Goal: Task Accomplishment & Management: Complete application form

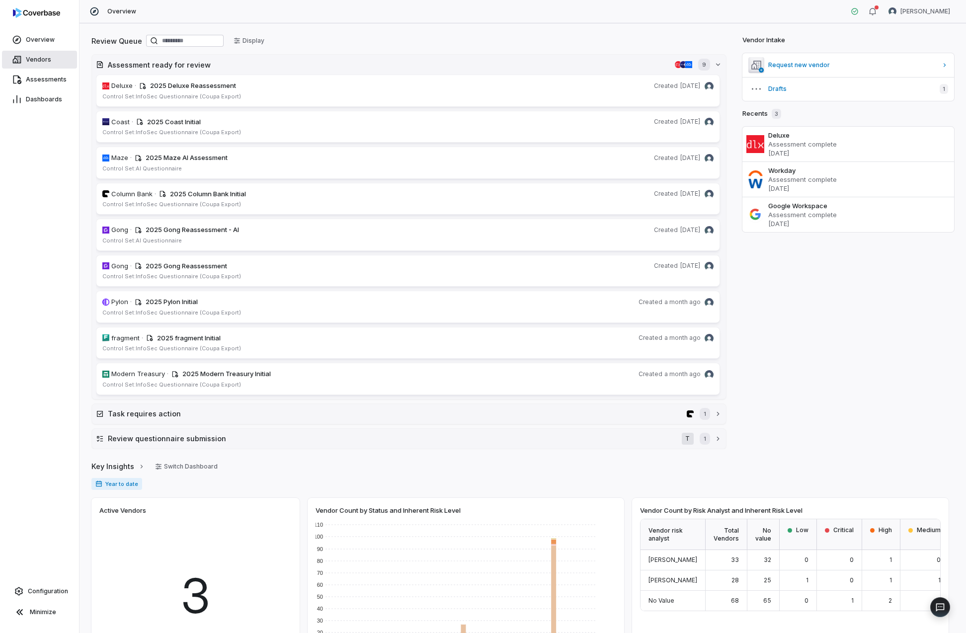
click at [56, 57] on link "Vendors" at bounding box center [39, 60] width 75 height 18
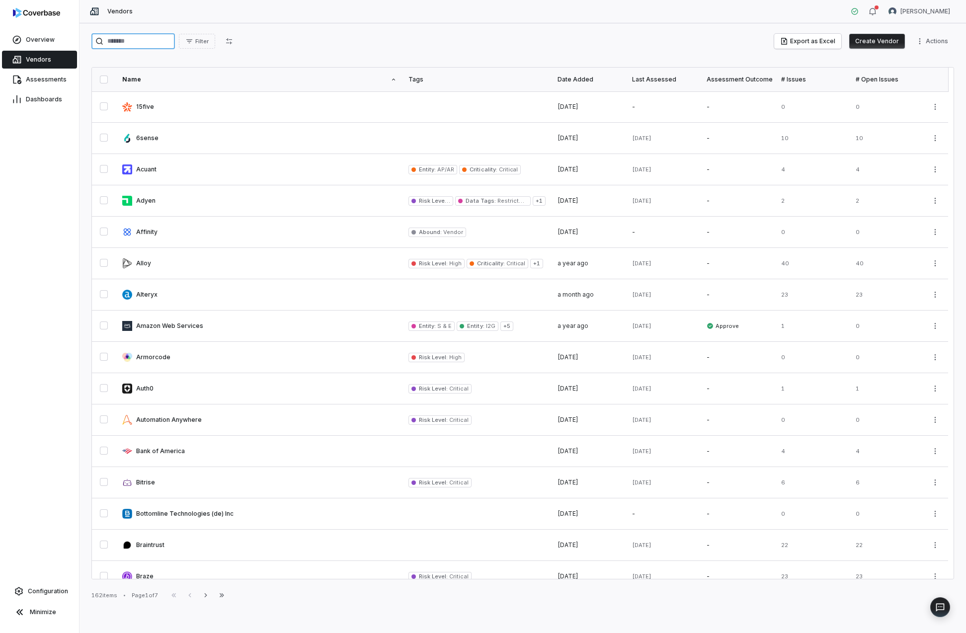
click at [128, 44] on input "search" at bounding box center [133, 41] width 84 height 16
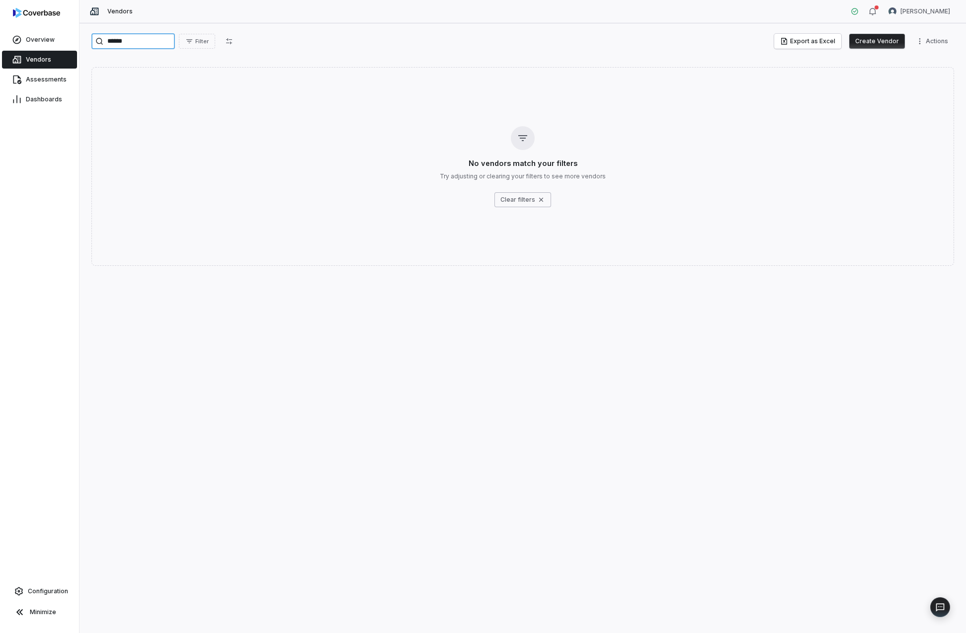
type input "******"
click at [881, 42] on button "Create Vendor" at bounding box center [877, 41] width 56 height 15
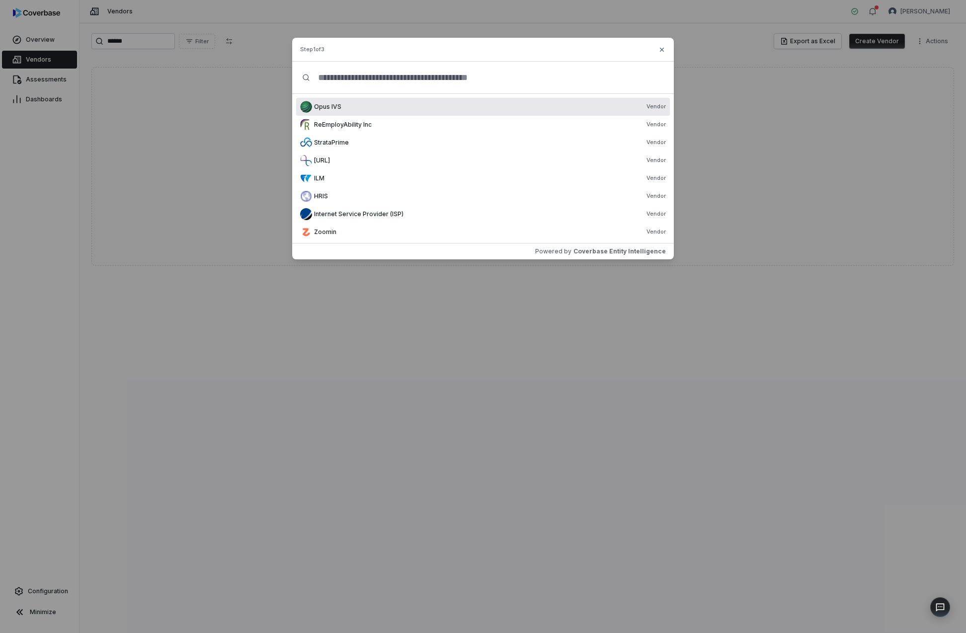
click at [358, 50] on div "Step 1 of 3" at bounding box center [483, 50] width 382 height 24
click at [355, 74] on input "text" at bounding box center [487, 78] width 354 height 32
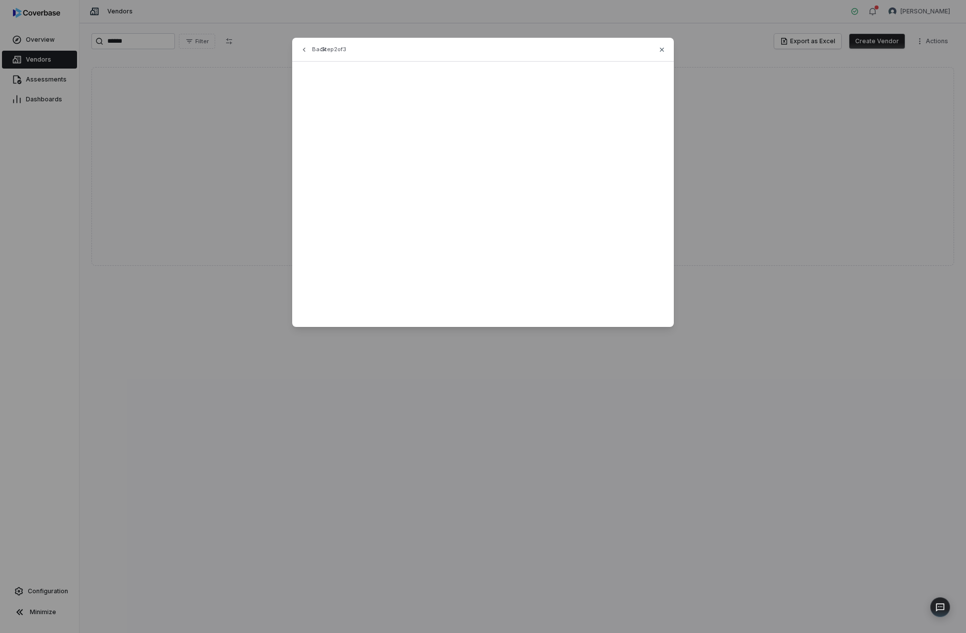
type input "******"
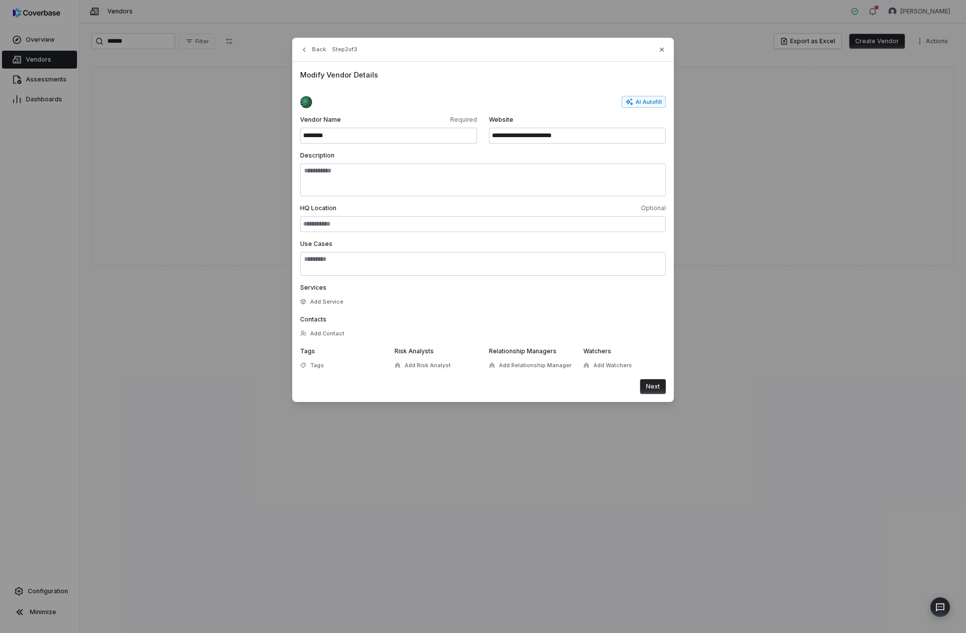
click at [370, 140] on input "********" at bounding box center [388, 136] width 177 height 16
type input "******"
click at [525, 143] on input "**********" at bounding box center [577, 136] width 177 height 16
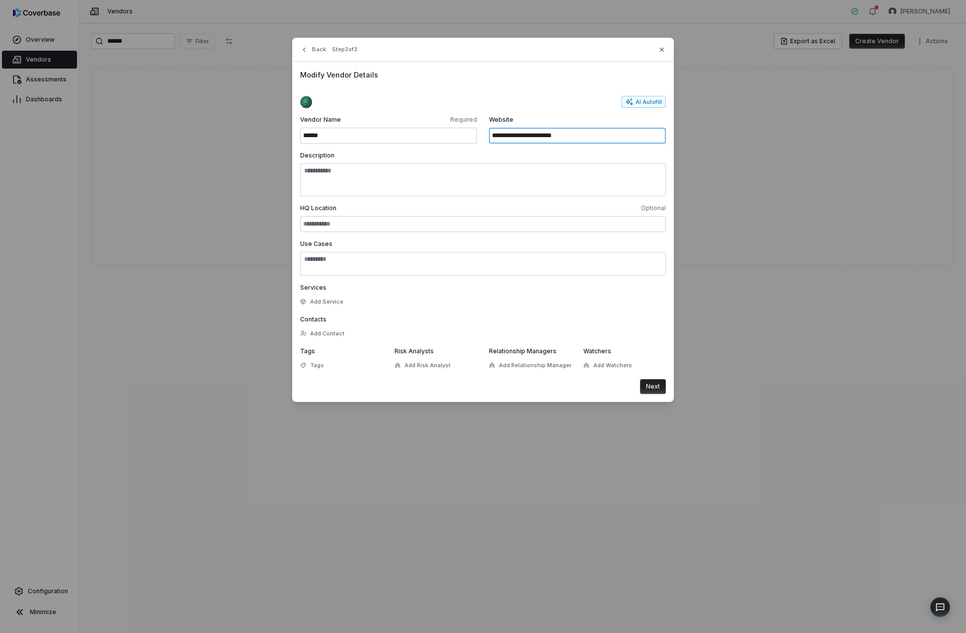
click at [525, 143] on input "**********" at bounding box center [577, 136] width 177 height 16
drag, startPoint x: 587, startPoint y: 142, endPoint x: 532, endPoint y: 140, distance: 54.7
click at [532, 140] on input "**********" at bounding box center [577, 136] width 177 height 16
click at [642, 104] on button "AI Autofill" at bounding box center [644, 102] width 44 height 12
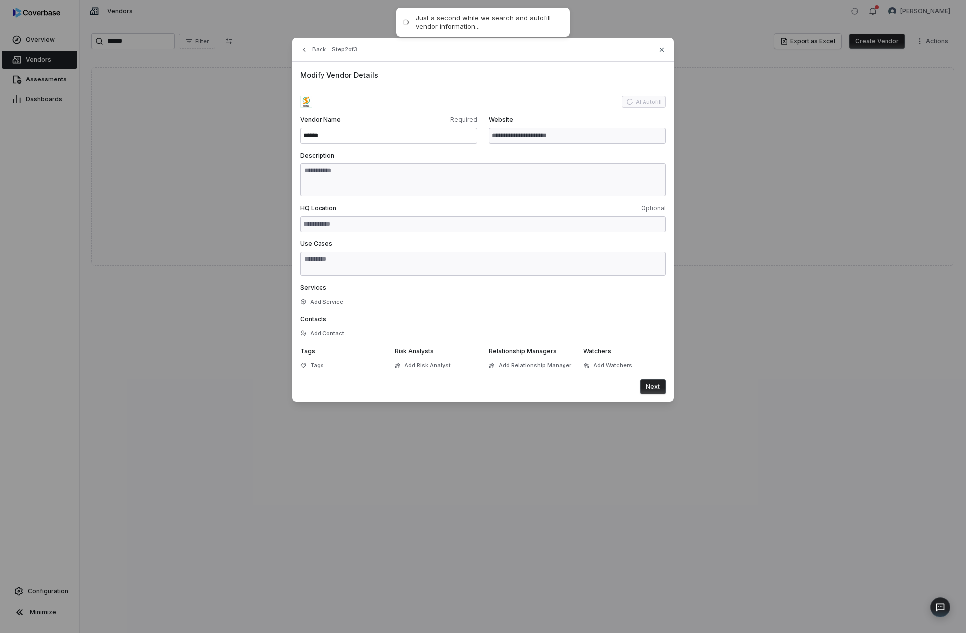
type input "**********"
type textarea "**********"
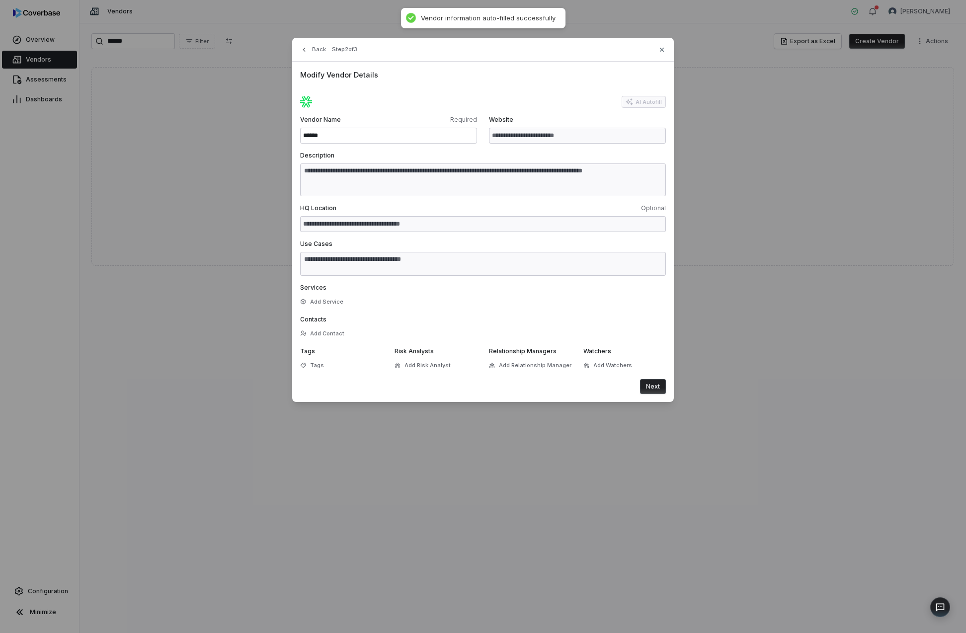
type textarea "**********"
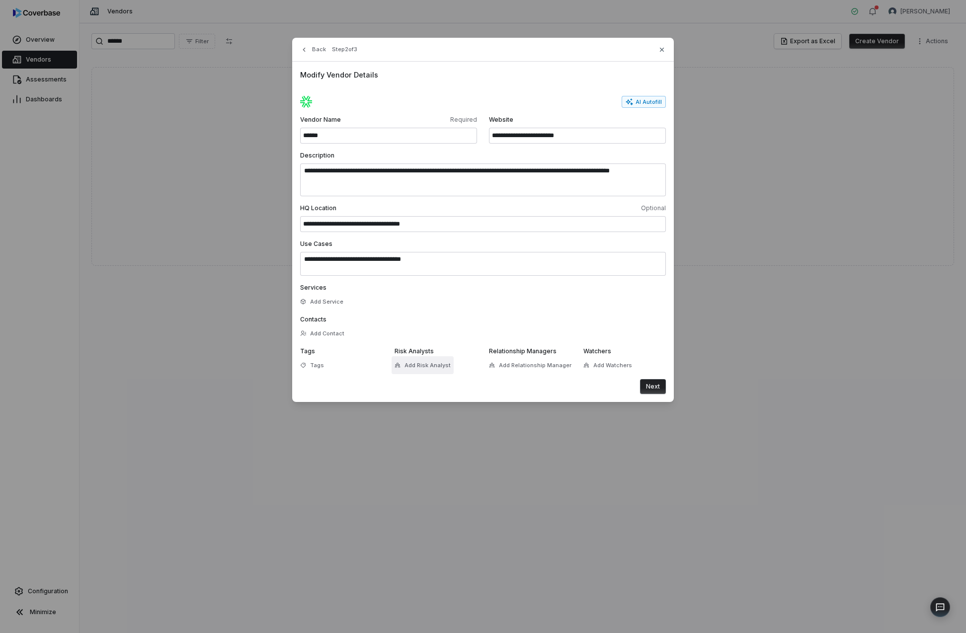
click at [437, 367] on span "Add Risk Analyst" at bounding box center [428, 365] width 46 height 7
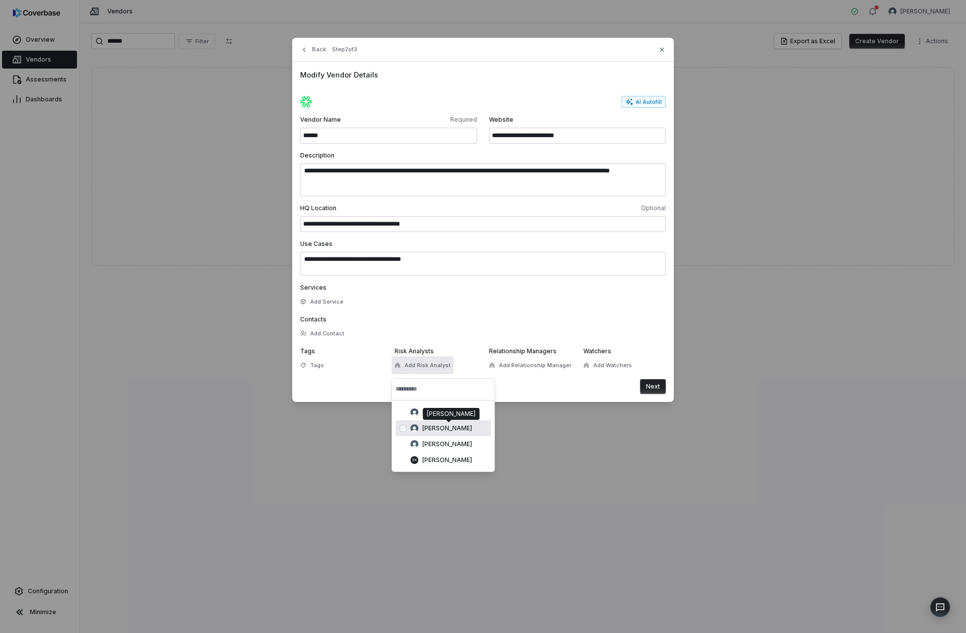
click at [444, 428] on span "[PERSON_NAME]" at bounding box center [448, 428] width 50 height 8
click at [563, 381] on div "Next" at bounding box center [483, 386] width 366 height 15
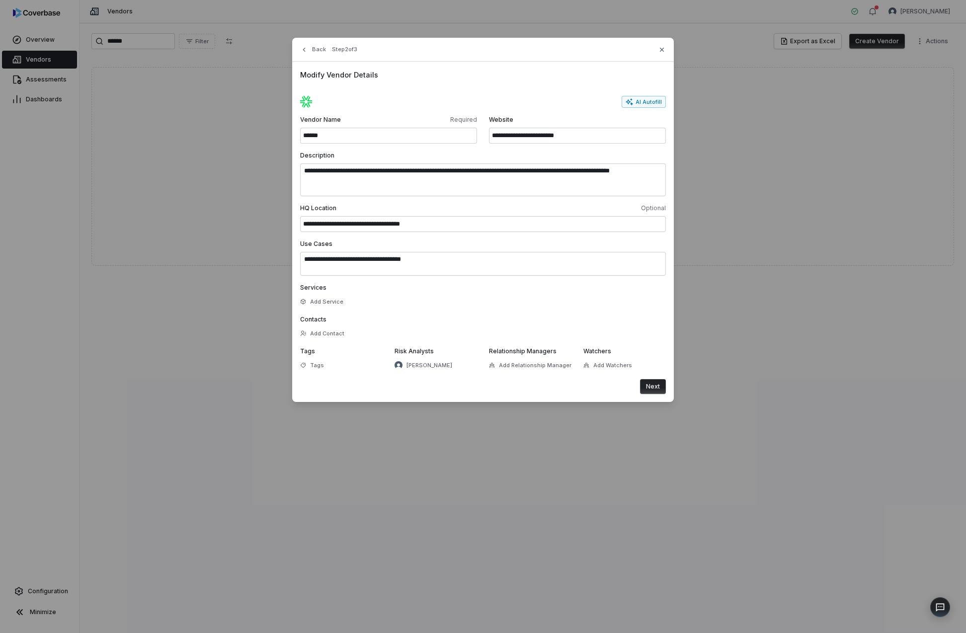
click at [660, 387] on button "Next" at bounding box center [653, 386] width 26 height 15
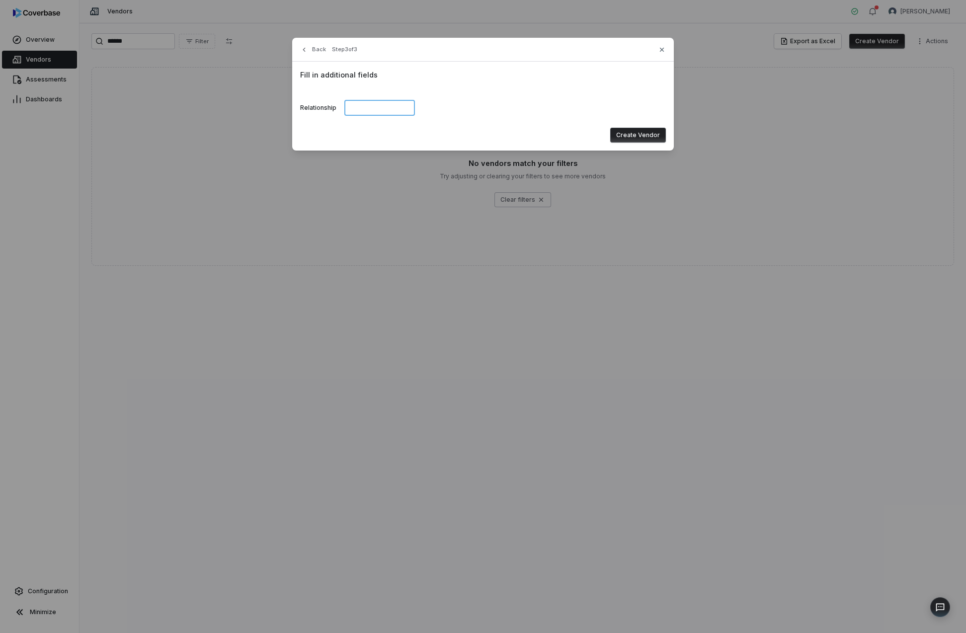
click at [365, 108] on input at bounding box center [379, 108] width 71 height 16
type input "*********"
click at [652, 137] on button "Create Vendor" at bounding box center [638, 135] width 56 height 15
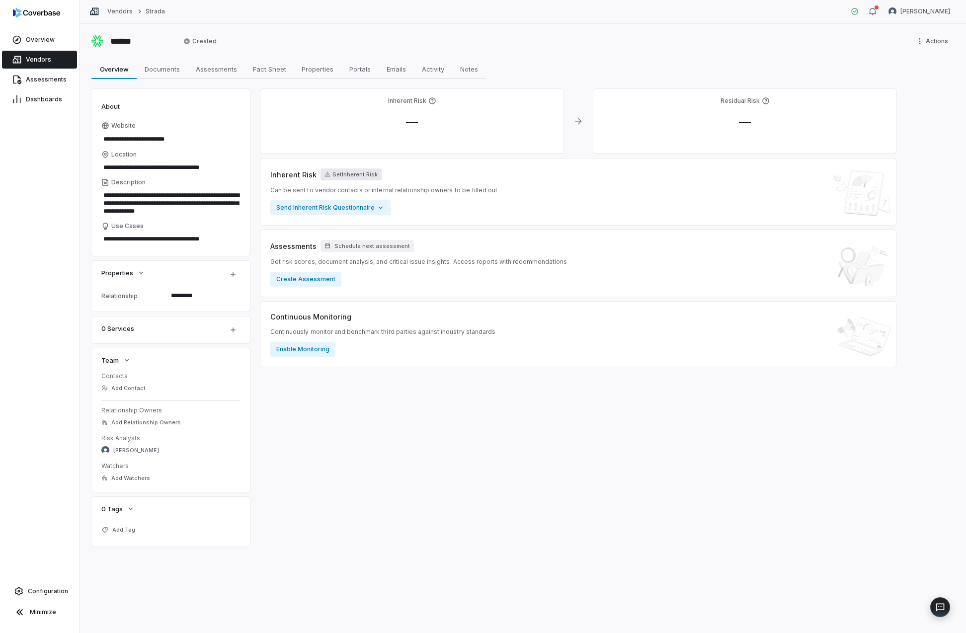
click at [361, 172] on button "Set Inherent Risk" at bounding box center [351, 175] width 61 height 12
click at [373, 231] on body "**********" at bounding box center [483, 316] width 966 height 633
click at [462, 286] on button "Save" at bounding box center [459, 287] width 22 height 12
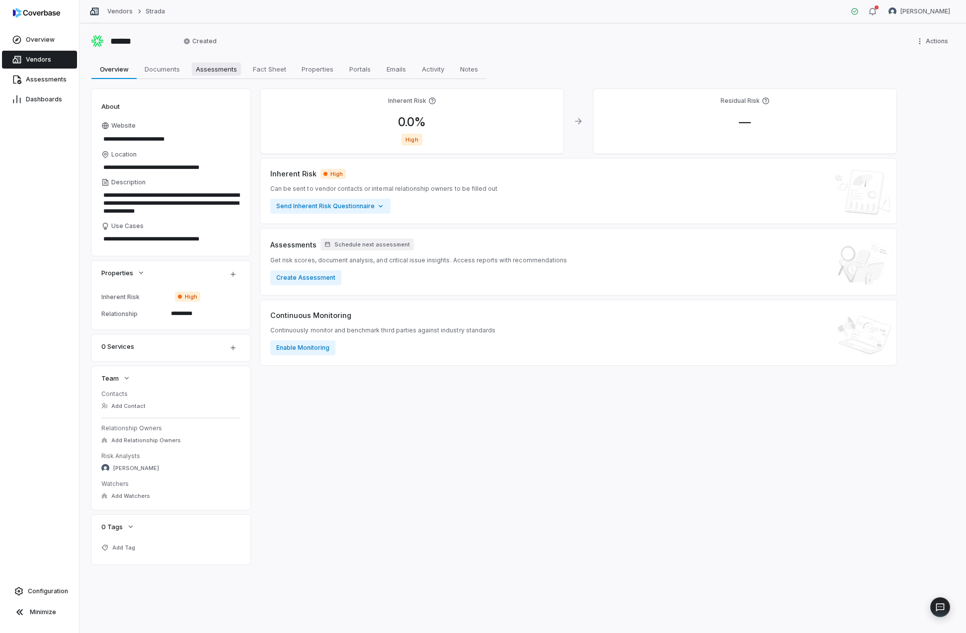
click at [212, 70] on span "Assessments" at bounding box center [216, 69] width 49 height 13
type textarea "*"
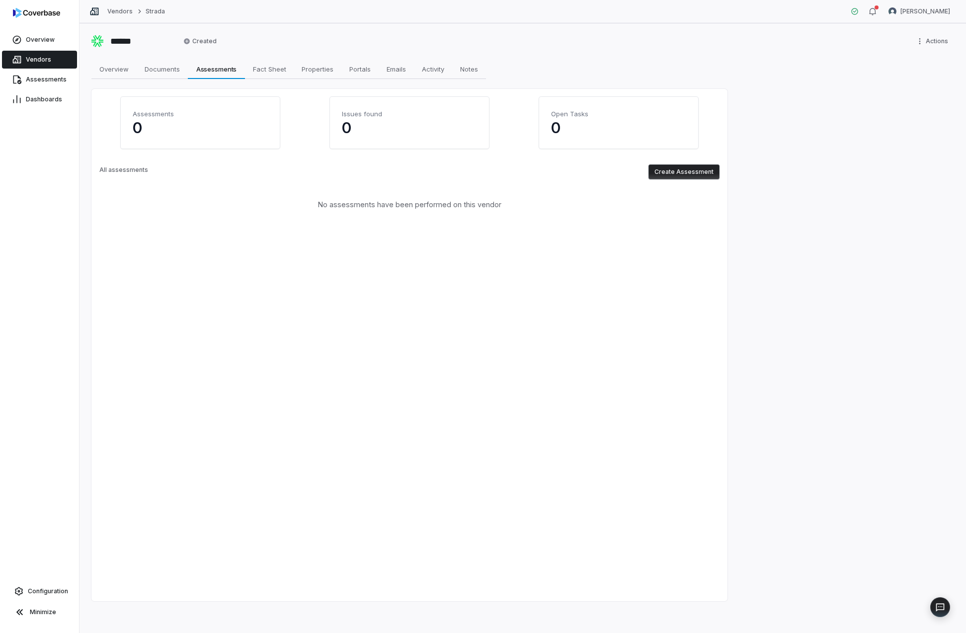
click at [689, 180] on div "Assessments 0 Issues found 0 Open Tasks 0 All assessments Create Assessment No …" at bounding box center [409, 153] width 620 height 113
click at [687, 175] on button "Create Assessment" at bounding box center [684, 172] width 71 height 15
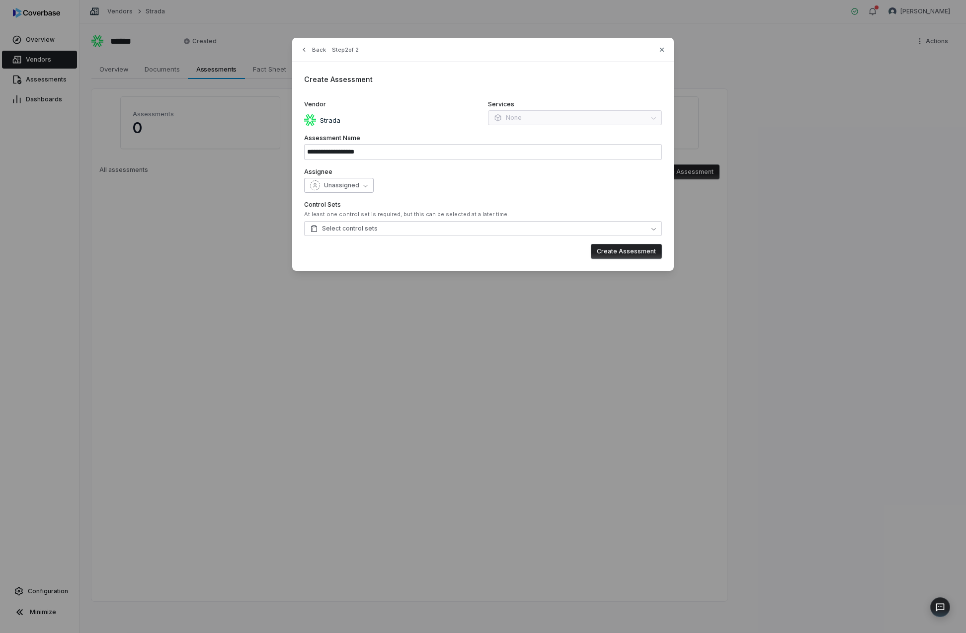
click at [356, 186] on span "Unassigned" at bounding box center [341, 185] width 35 height 8
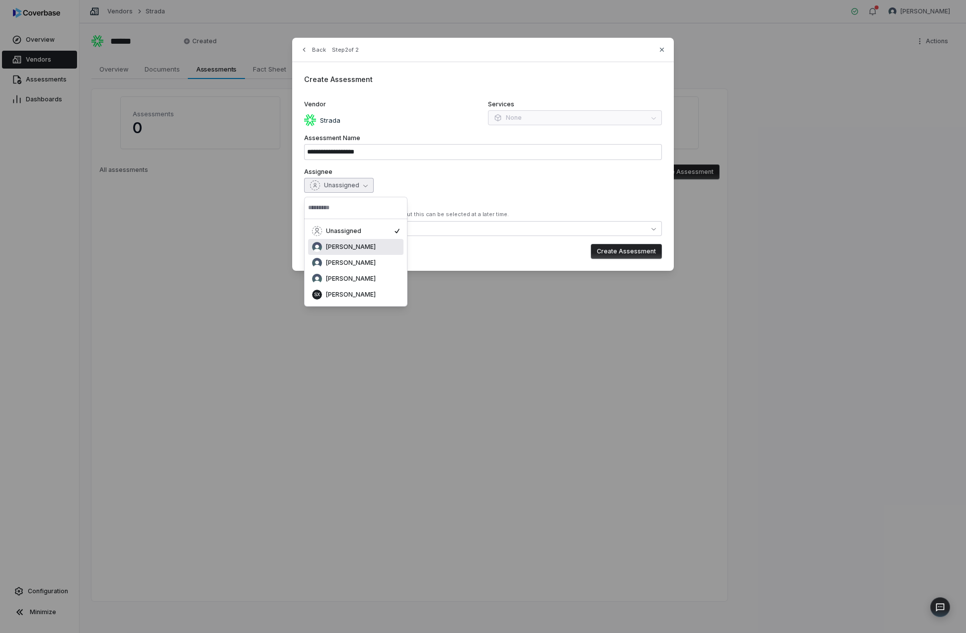
click at [358, 255] on div "[PERSON_NAME]" at bounding box center [355, 263] width 95 height 16
click at [422, 229] on button "Select control sets" at bounding box center [483, 228] width 358 height 15
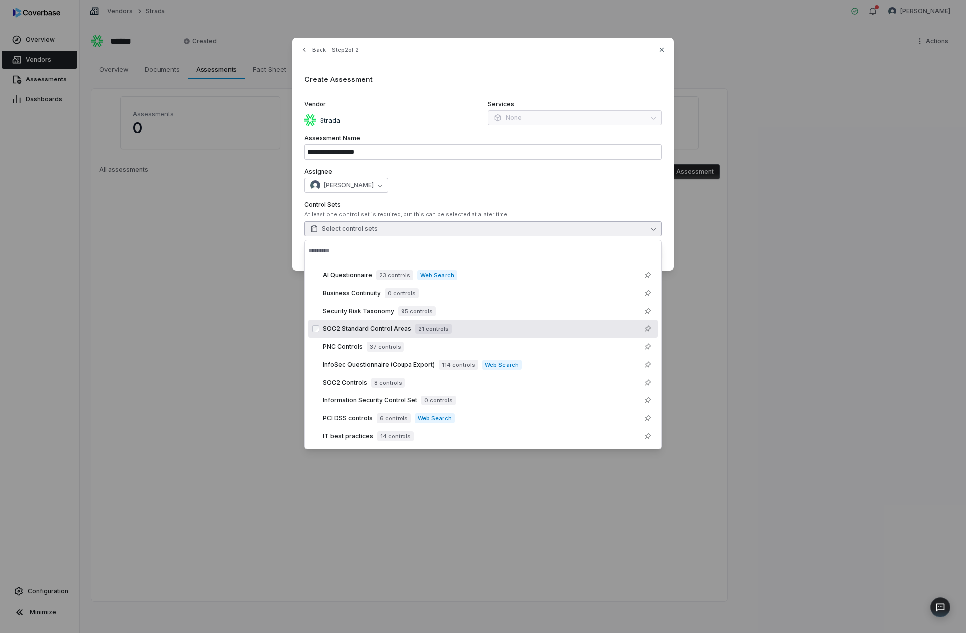
click at [375, 327] on span "SOC2 Standard Control Areas" at bounding box center [367, 329] width 88 height 8
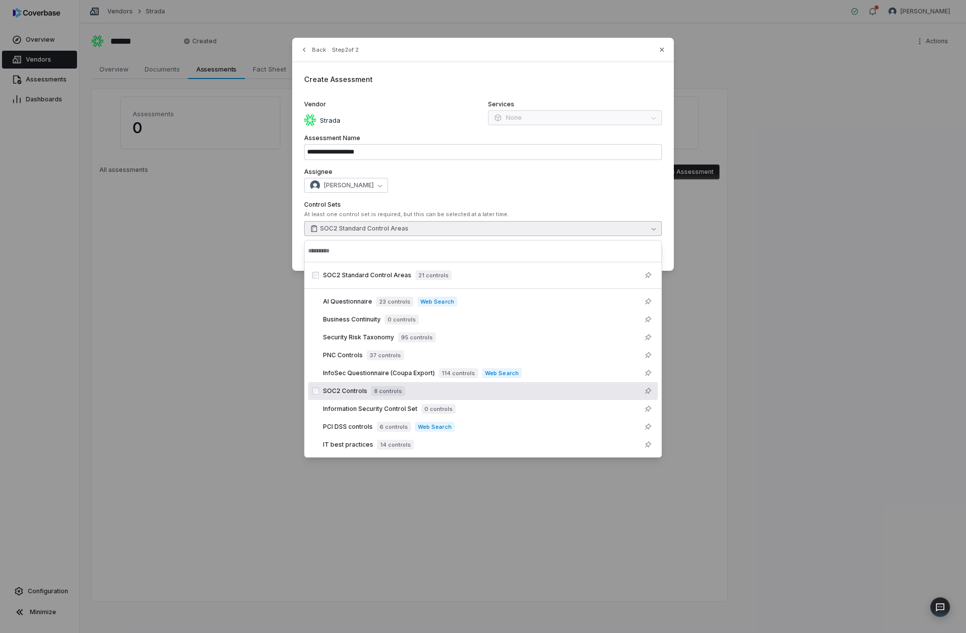
click at [344, 394] on span "SOC2 Controls" at bounding box center [345, 391] width 44 height 8
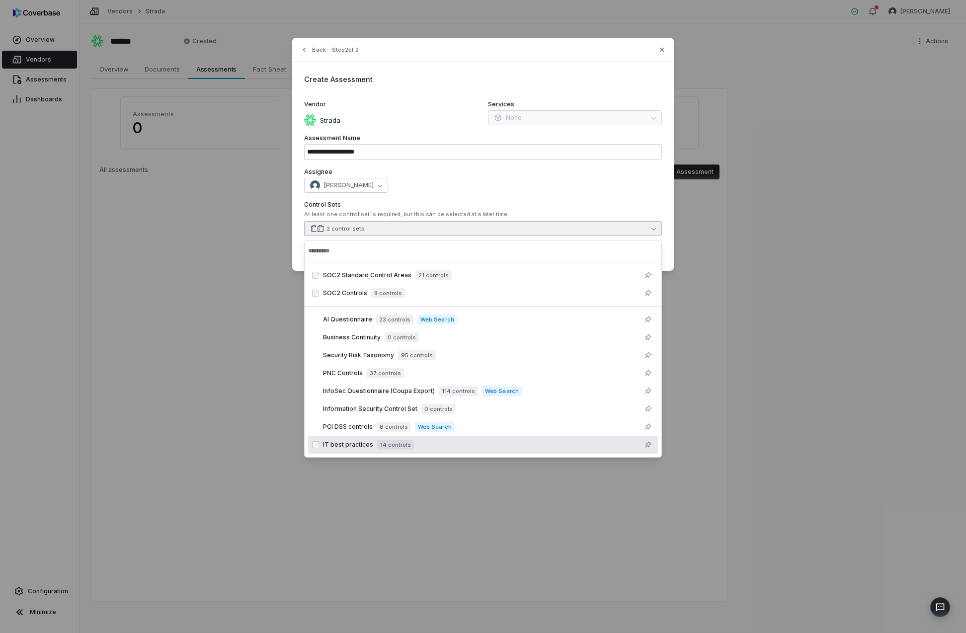
click at [468, 444] on div "IT best practices 14 controls" at bounding box center [488, 445] width 331 height 12
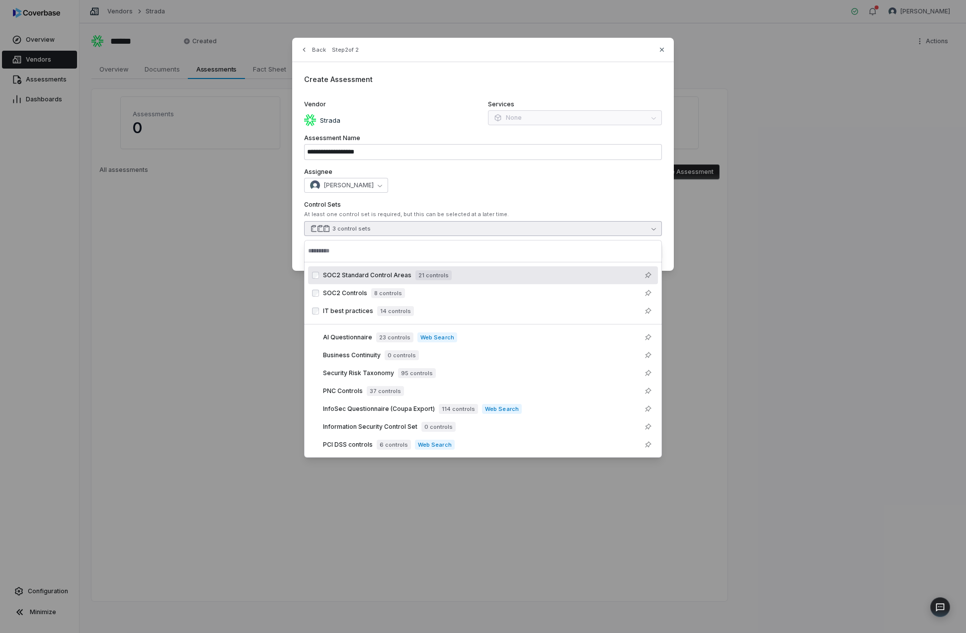
click at [375, 268] on div "SOC2 Standard Control Areas 21 controls cbctst_99fce32f9bd446a1807b5202906d76e2" at bounding box center [483, 275] width 350 height 18
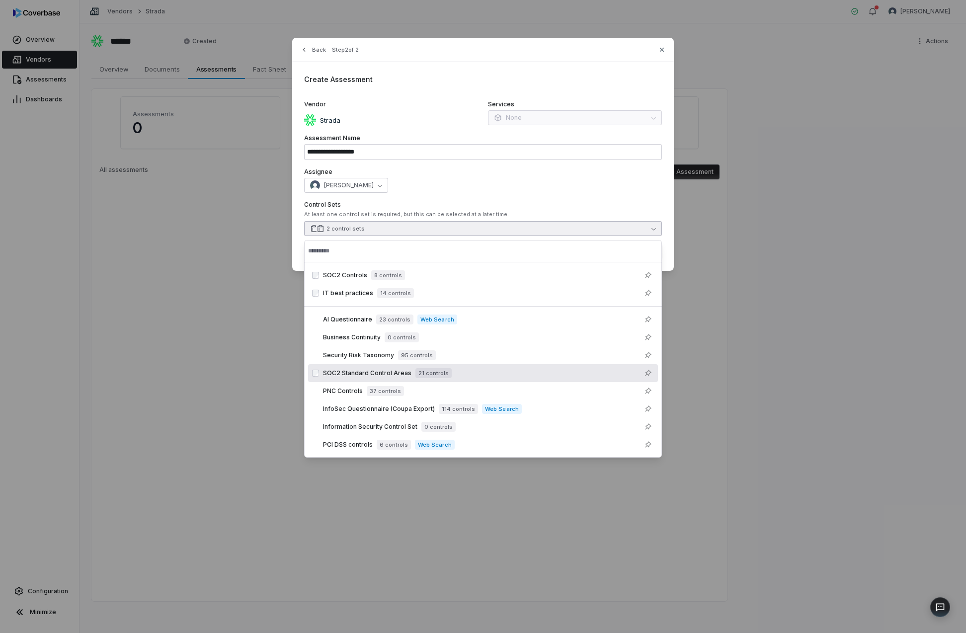
click at [377, 370] on span "SOC2 Standard Control Areas" at bounding box center [367, 373] width 88 height 8
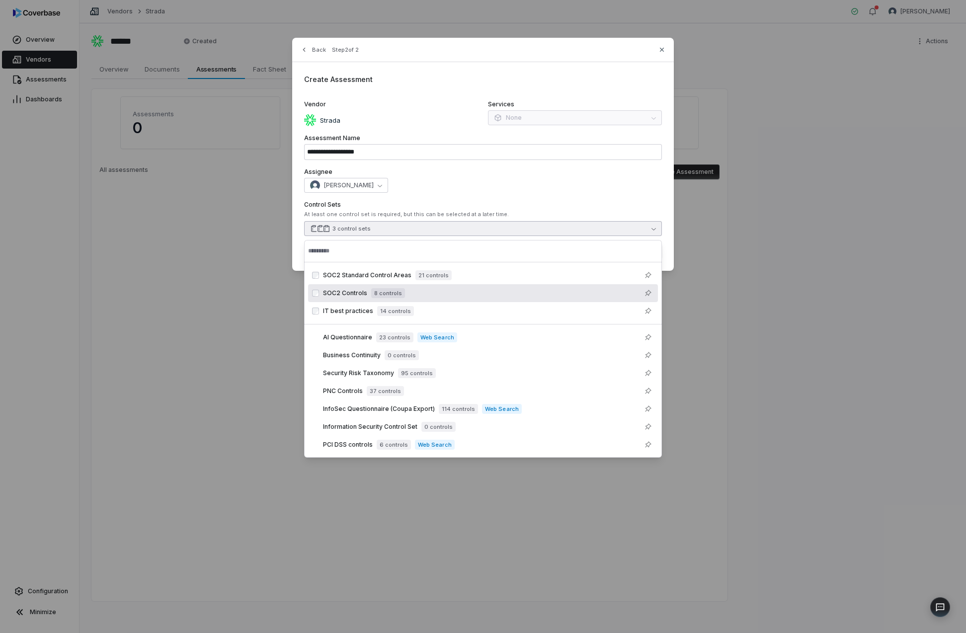
click at [347, 293] on span "SOC2 Controls" at bounding box center [345, 293] width 44 height 8
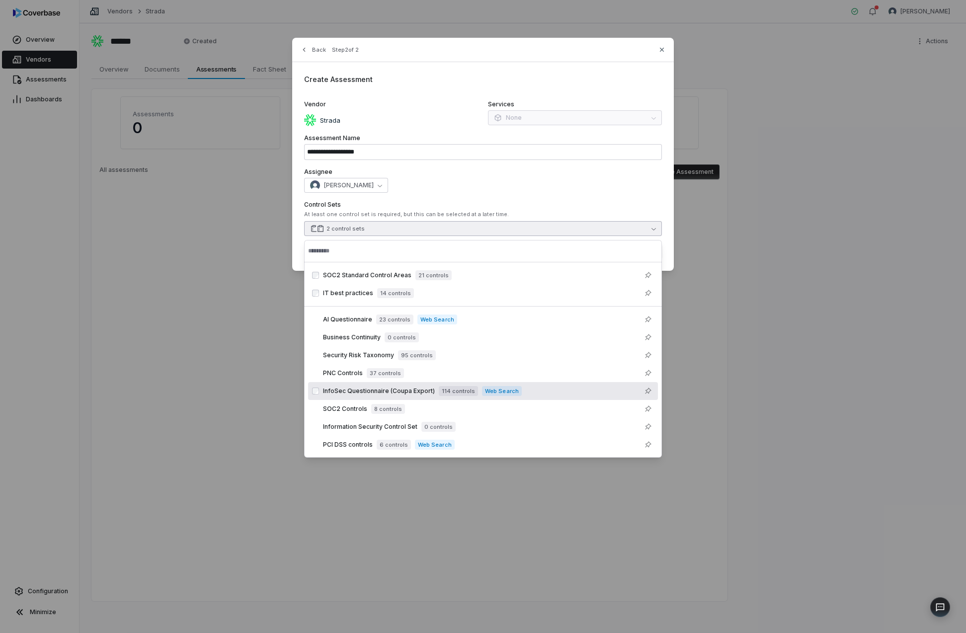
click at [482, 389] on span "Web Search" at bounding box center [501, 391] width 39 height 10
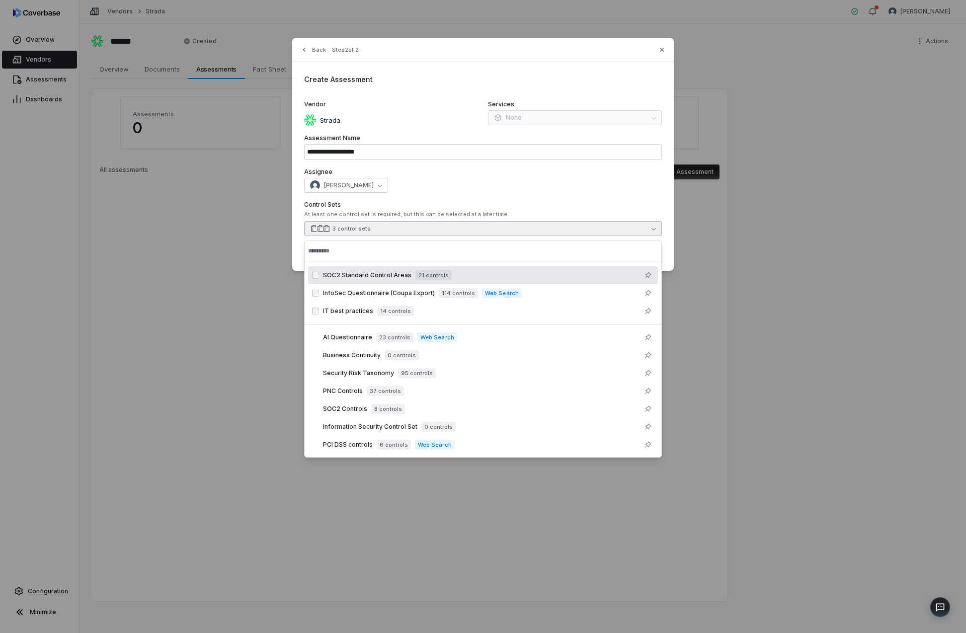
click at [659, 233] on button "3 control sets" at bounding box center [483, 228] width 358 height 15
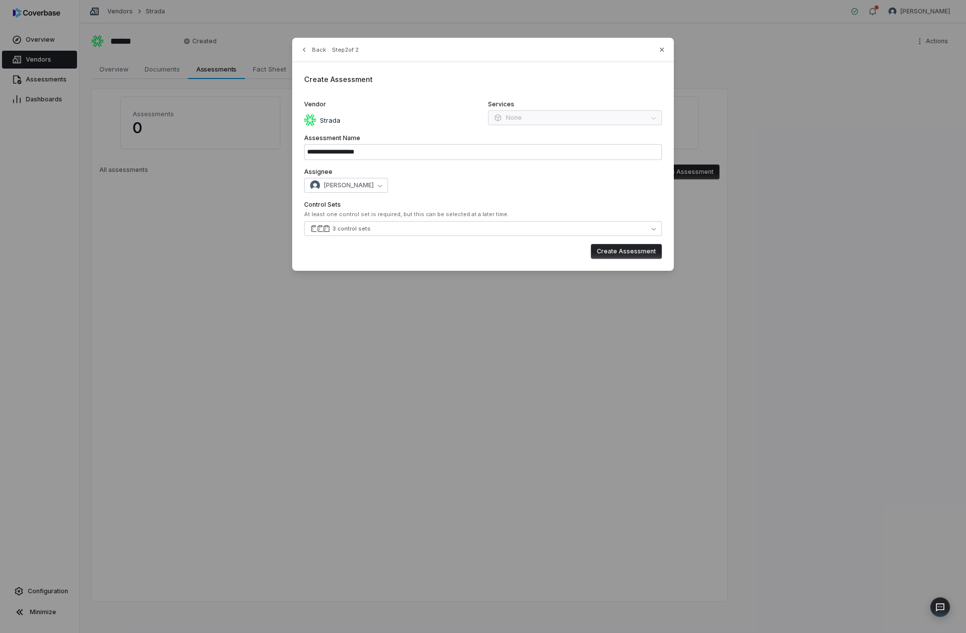
click at [651, 250] on button "Create Assessment" at bounding box center [626, 251] width 71 height 15
type input "**********"
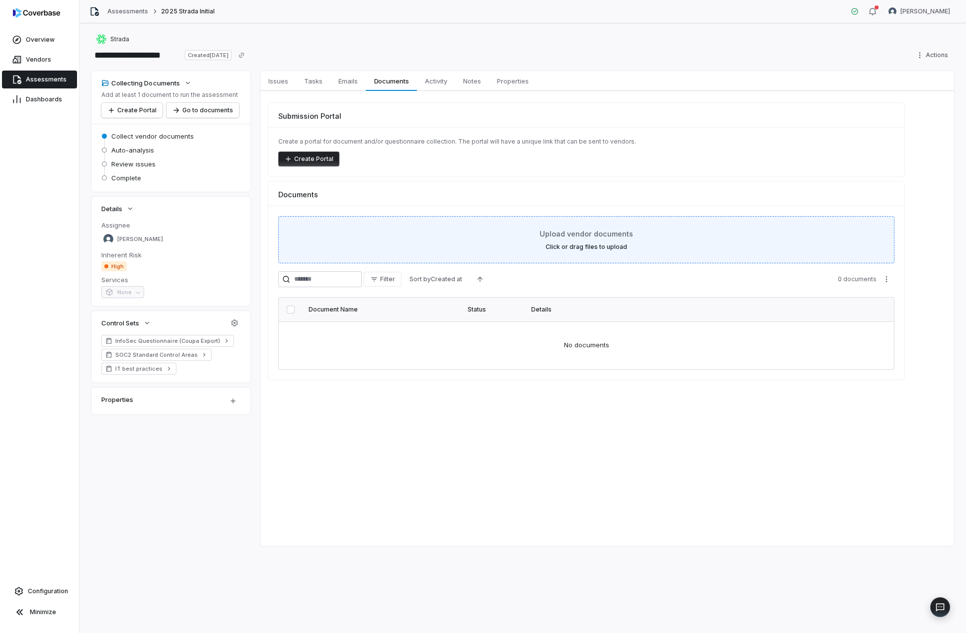
click at [631, 246] on div "Upload vendor documents Click or drag files to upload" at bounding box center [587, 240] width 592 height 22
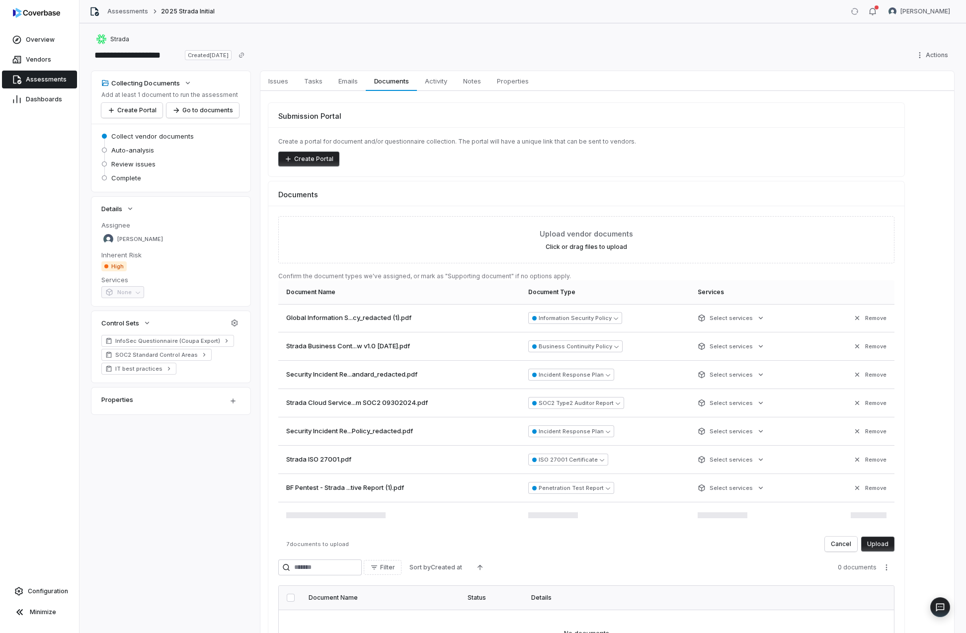
click at [879, 547] on button "Upload" at bounding box center [877, 544] width 33 height 15
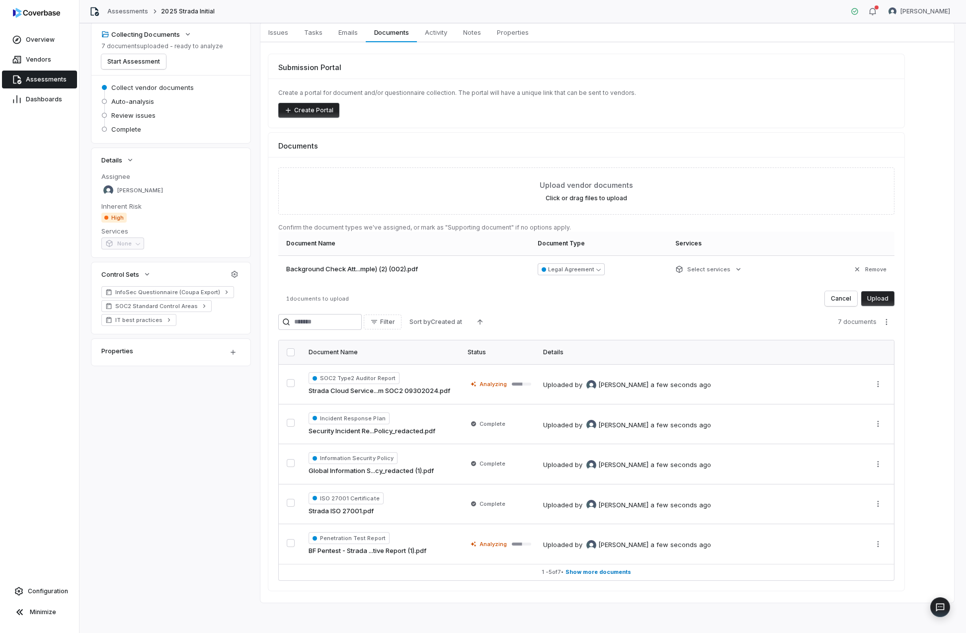
scroll to position [50, 0]
click at [358, 390] on link "Strada Cloud Service...m SOC2 09302024.pdf" at bounding box center [380, 390] width 142 height 10
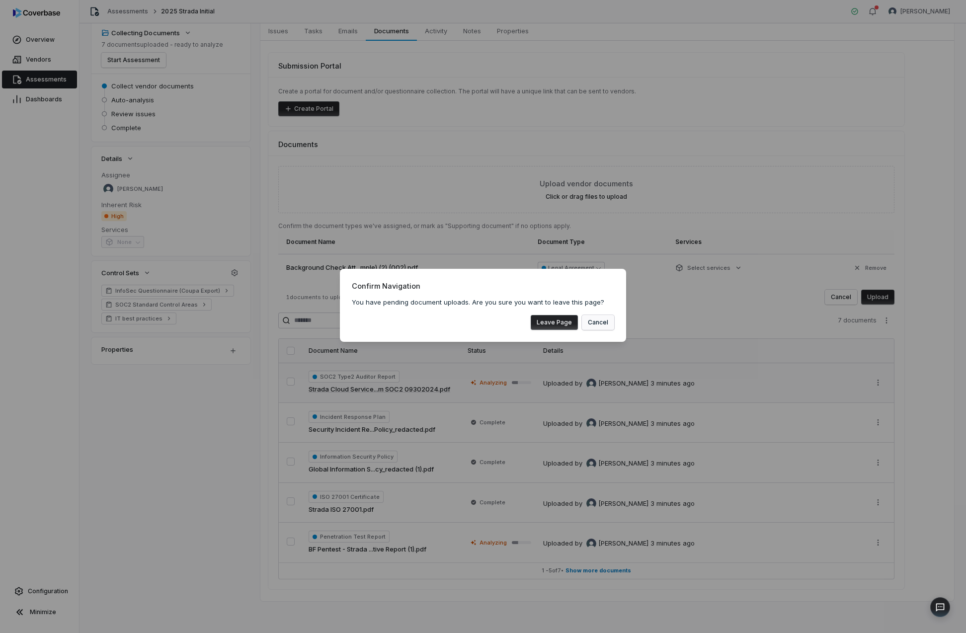
click at [594, 321] on button "Cancel" at bounding box center [598, 322] width 32 height 15
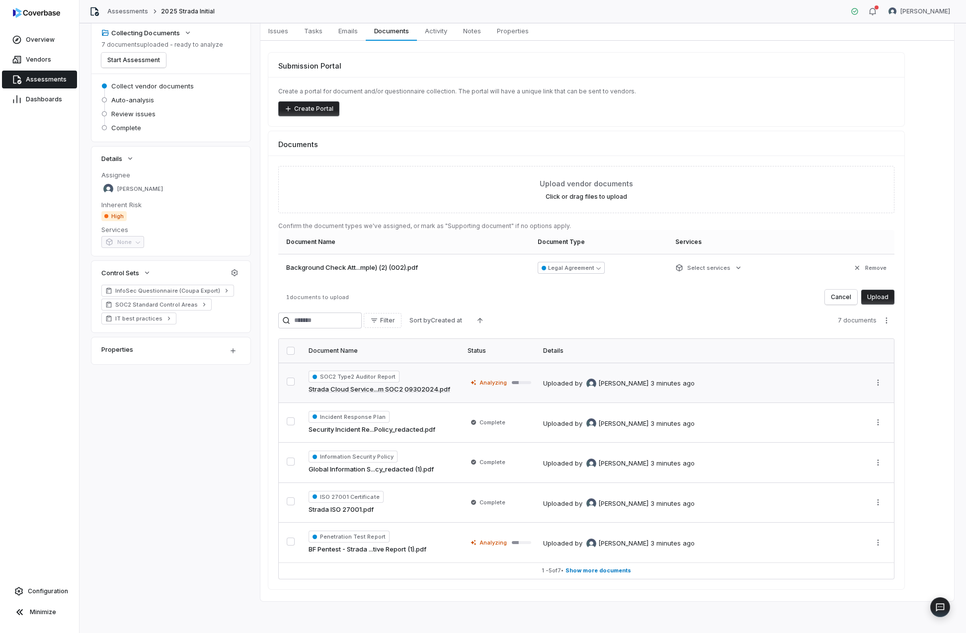
click at [877, 296] on button "Upload" at bounding box center [877, 297] width 33 height 15
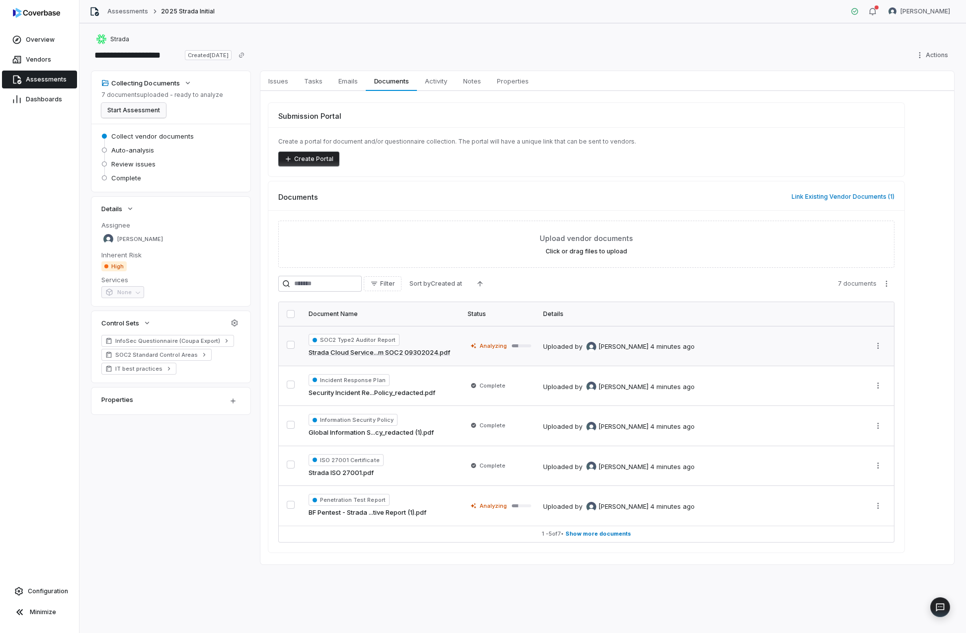
click at [129, 113] on button "Start Assessment" at bounding box center [133, 110] width 65 height 15
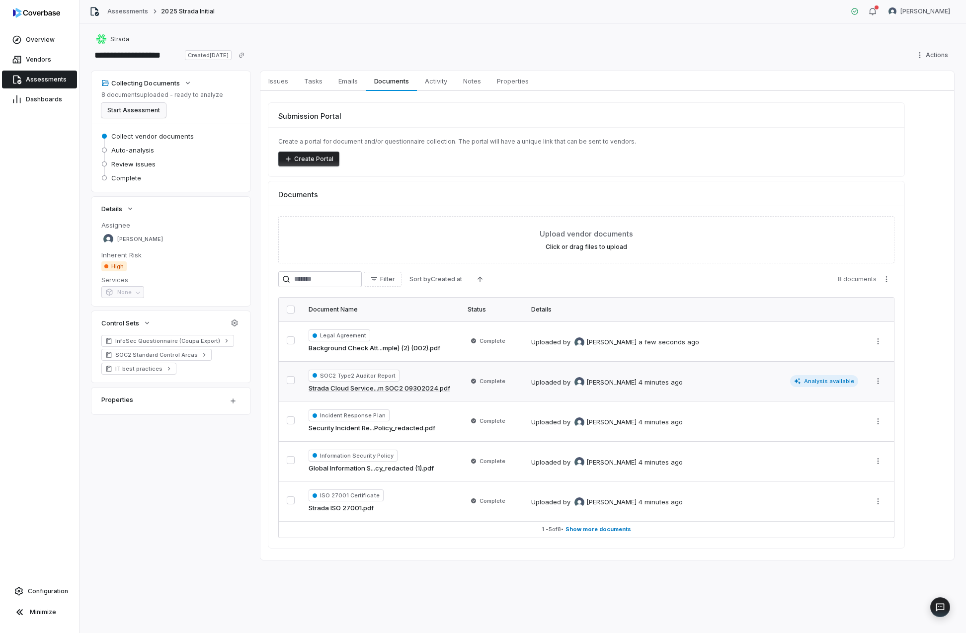
click at [141, 113] on button "Start Assessment" at bounding box center [133, 110] width 65 height 15
click at [280, 77] on span "Issues" at bounding box center [278, 81] width 28 height 13
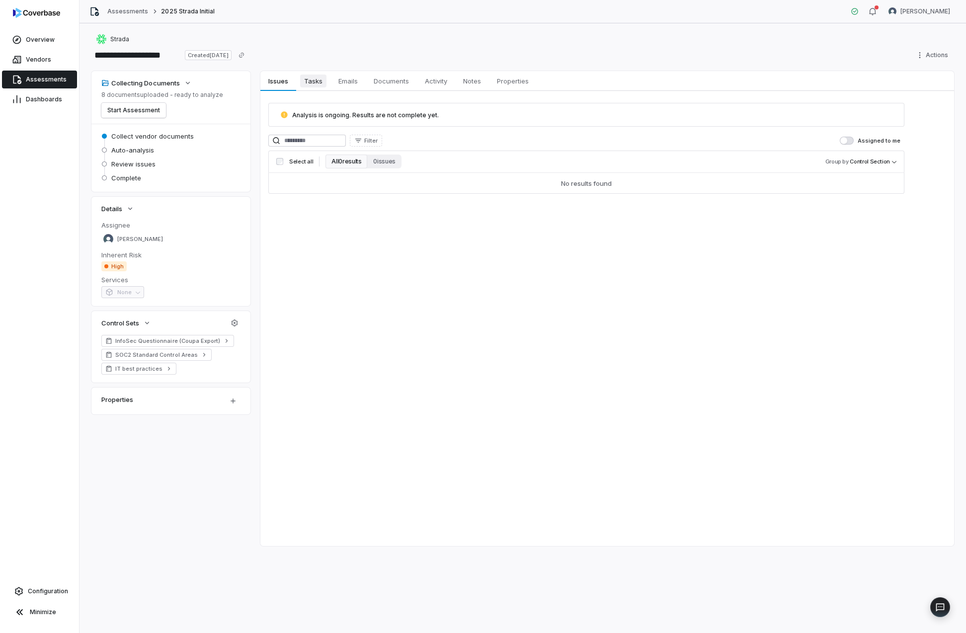
click at [312, 83] on span "Tasks" at bounding box center [313, 81] width 26 height 13
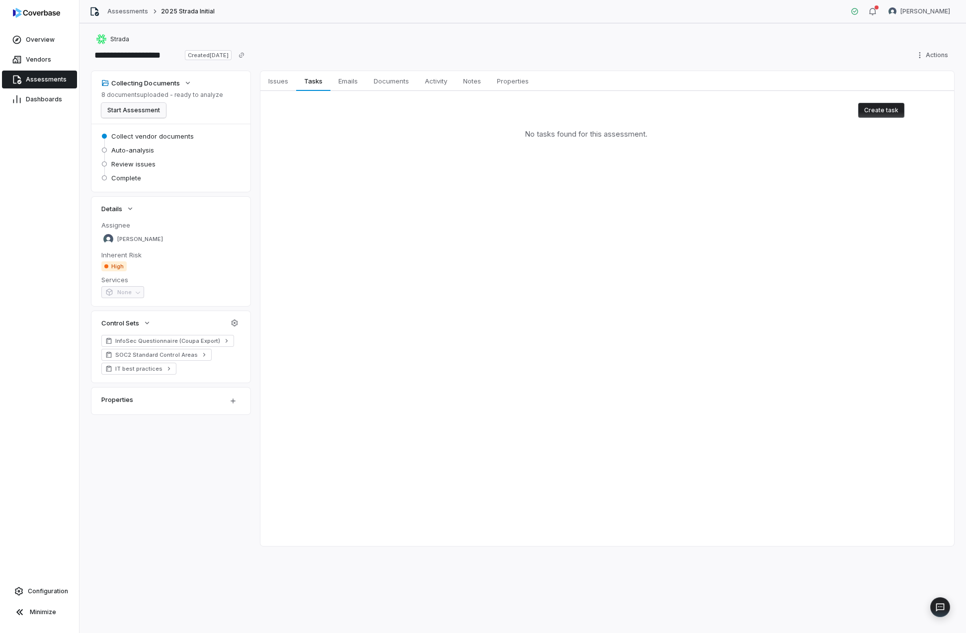
click at [157, 109] on button "Start Assessment" at bounding box center [133, 110] width 65 height 15
click at [283, 85] on span "Issues" at bounding box center [278, 81] width 28 height 13
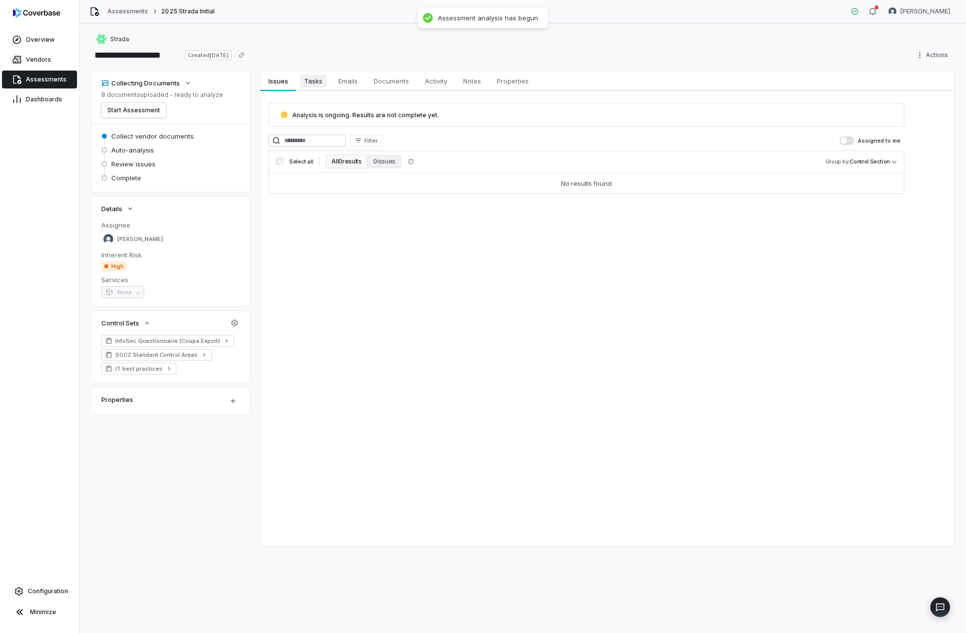
click at [305, 85] on span "Tasks" at bounding box center [313, 81] width 26 height 13
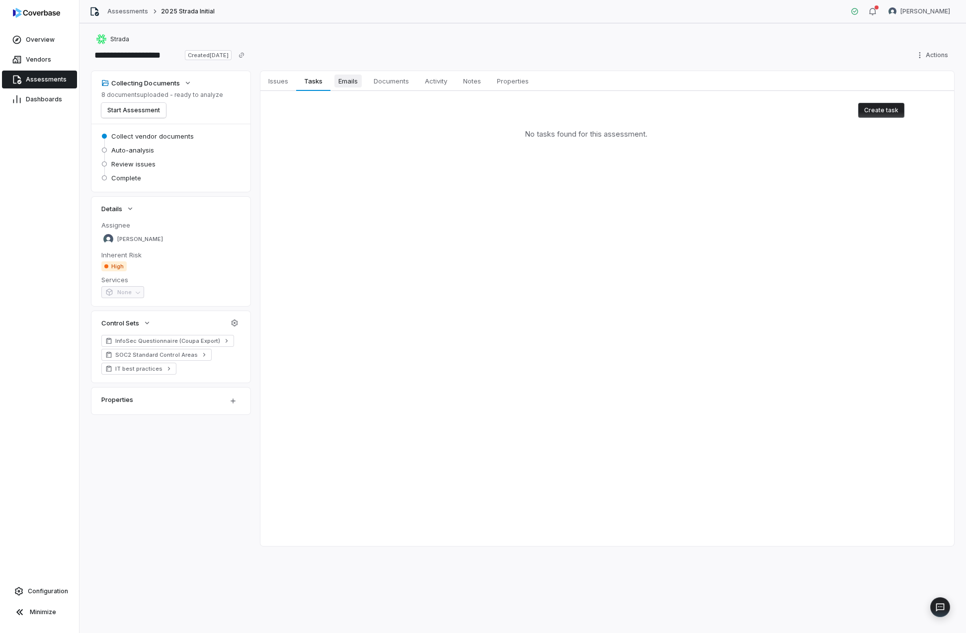
click at [333, 85] on link "Emails Emails" at bounding box center [348, 81] width 35 height 20
click at [383, 82] on span "Documents" at bounding box center [391, 81] width 43 height 13
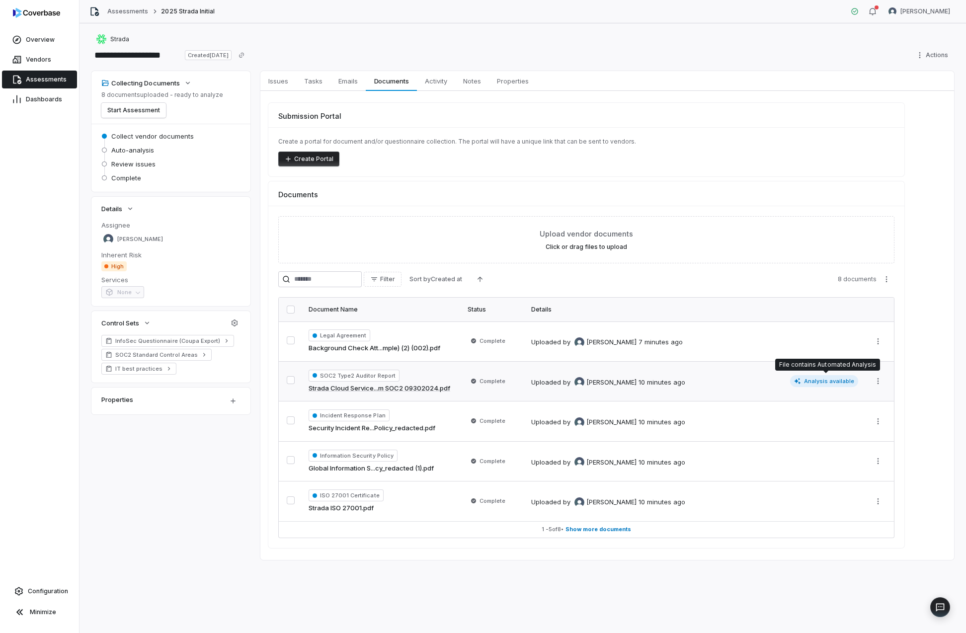
click at [813, 381] on span "Analysis available" at bounding box center [824, 381] width 69 height 12
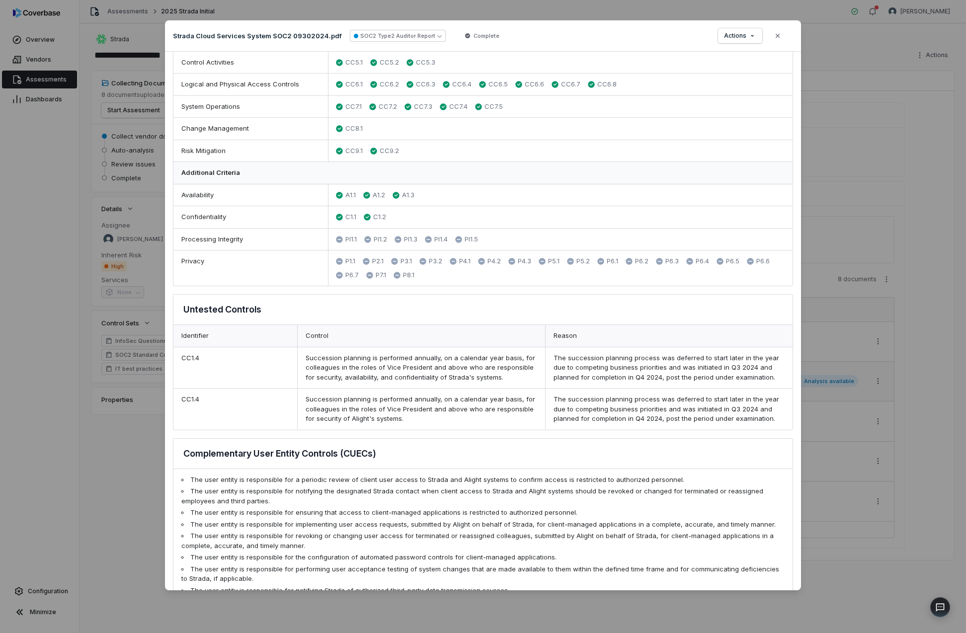
scroll to position [77, 0]
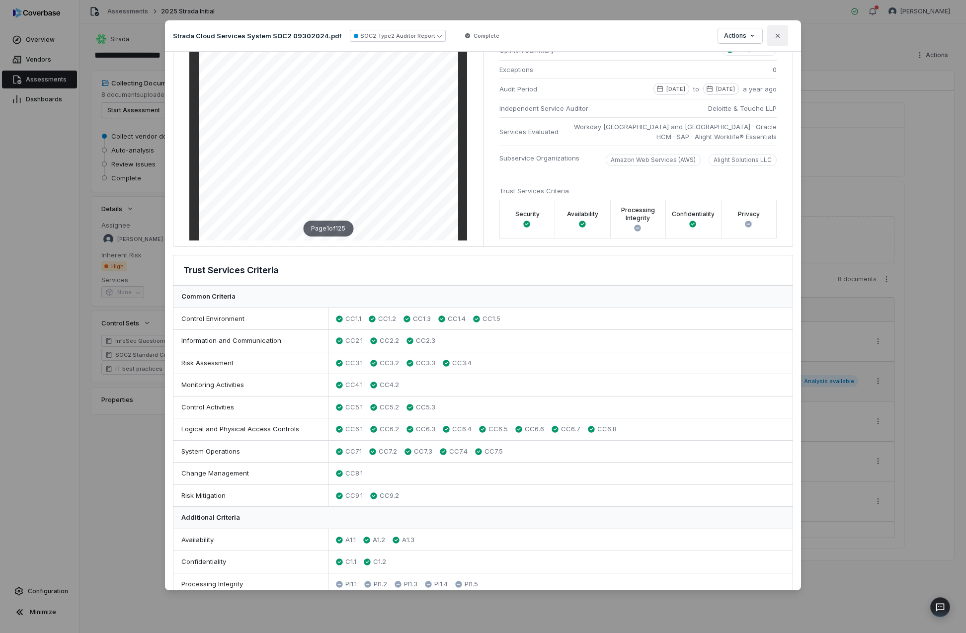
click at [778, 33] on icon "button" at bounding box center [778, 36] width 8 height 8
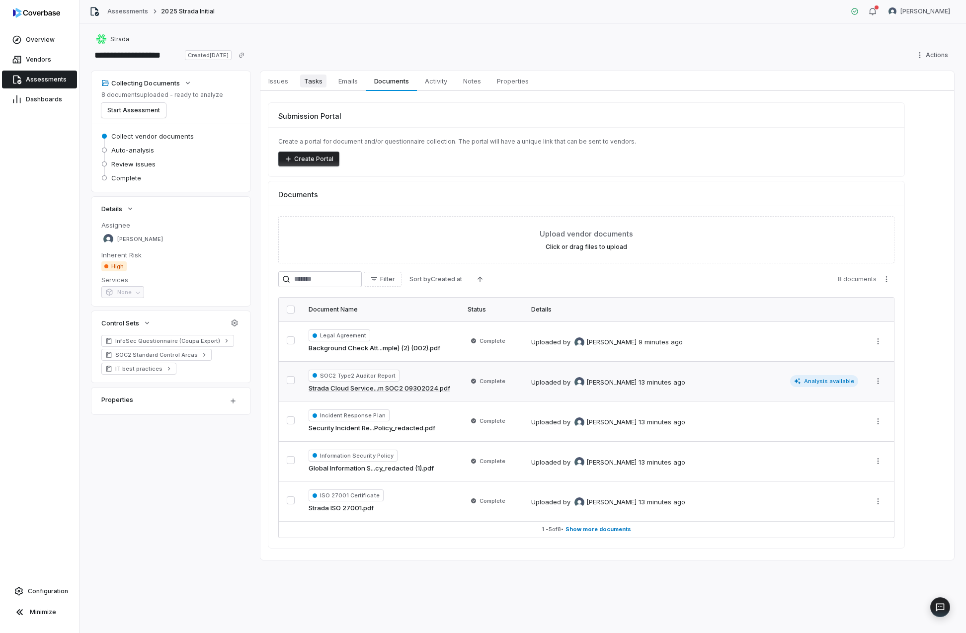
click at [306, 86] on span "Tasks" at bounding box center [313, 81] width 26 height 13
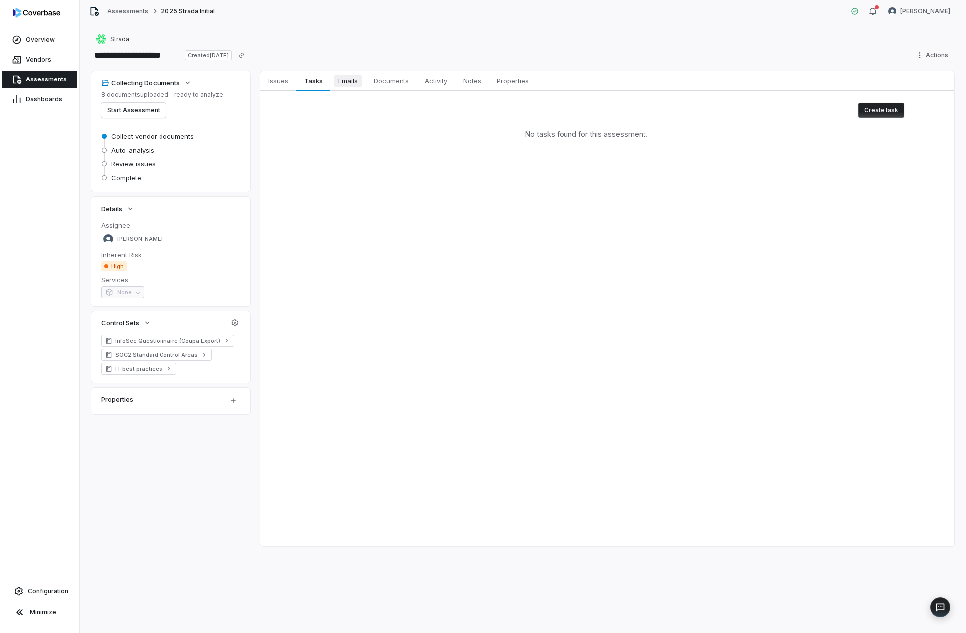
click at [335, 80] on span "Emails" at bounding box center [348, 81] width 27 height 13
click at [273, 87] on link "Issues Issues" at bounding box center [278, 81] width 36 height 20
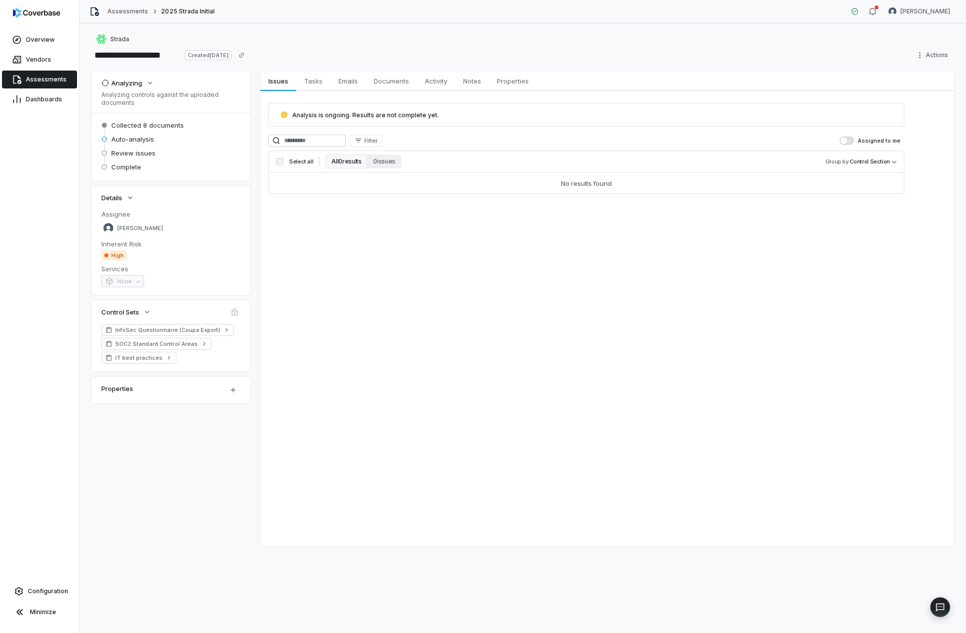
click at [423, 112] on span "Analysis is ongoing. Results are not complete yet." at bounding box center [365, 114] width 147 height 7
click at [123, 23] on div "**********" at bounding box center [523, 328] width 887 height 610
click at [127, 13] on link "Assessments" at bounding box center [127, 11] width 41 height 8
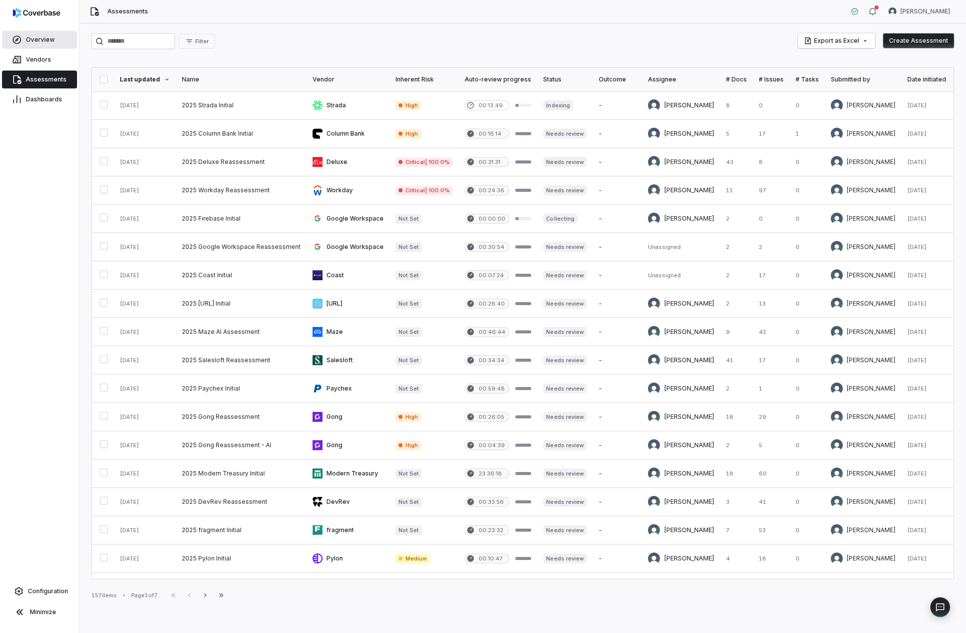
click at [52, 38] on span "Overview" at bounding box center [40, 40] width 29 height 8
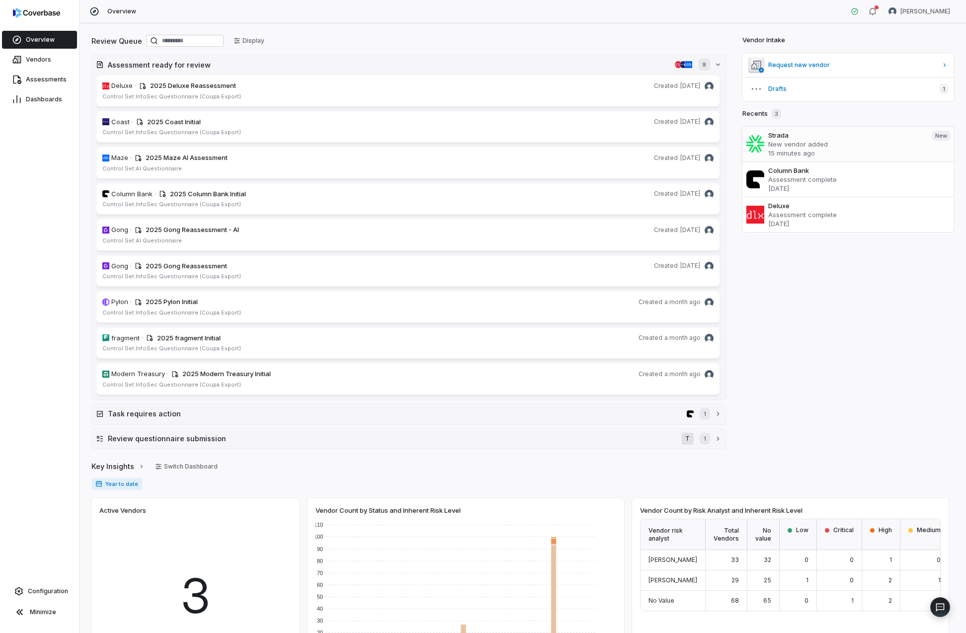
click at [843, 140] on p "New vendor added" at bounding box center [846, 144] width 156 height 9
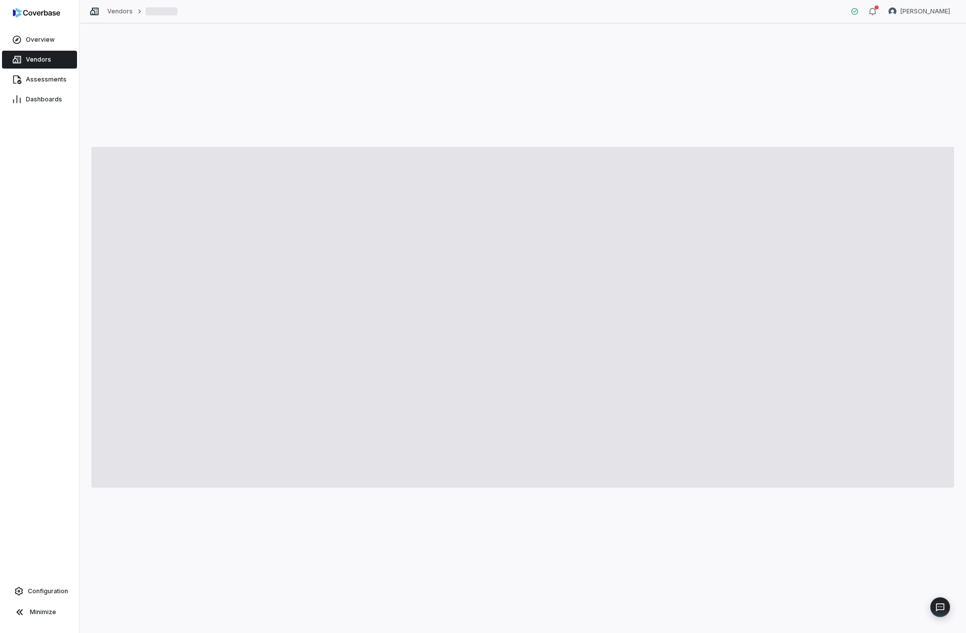
type textarea "*"
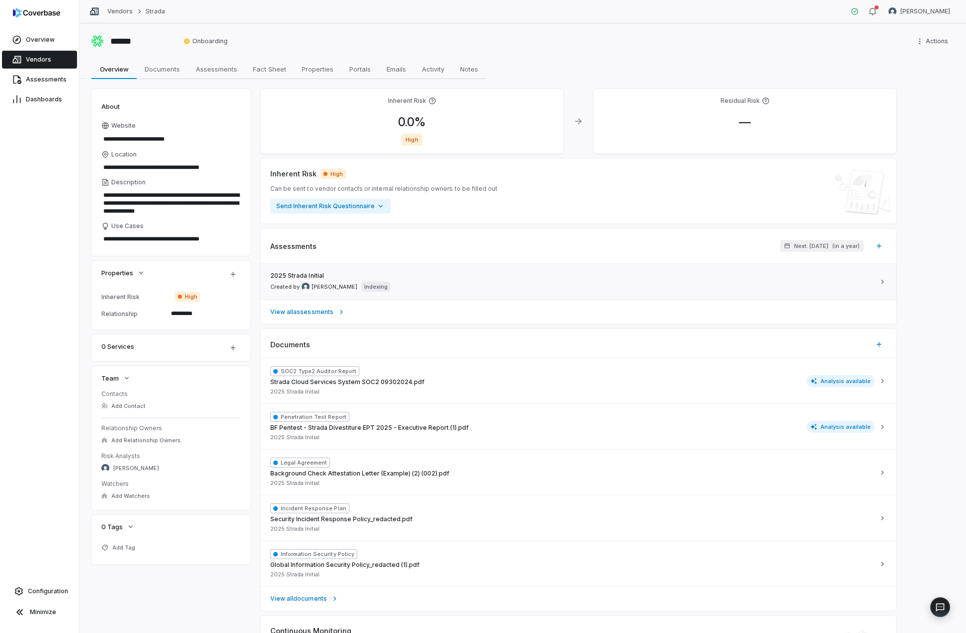
click at [438, 285] on div "2025 Strada Initial Created by [PERSON_NAME] Indexing" at bounding box center [572, 282] width 604 height 20
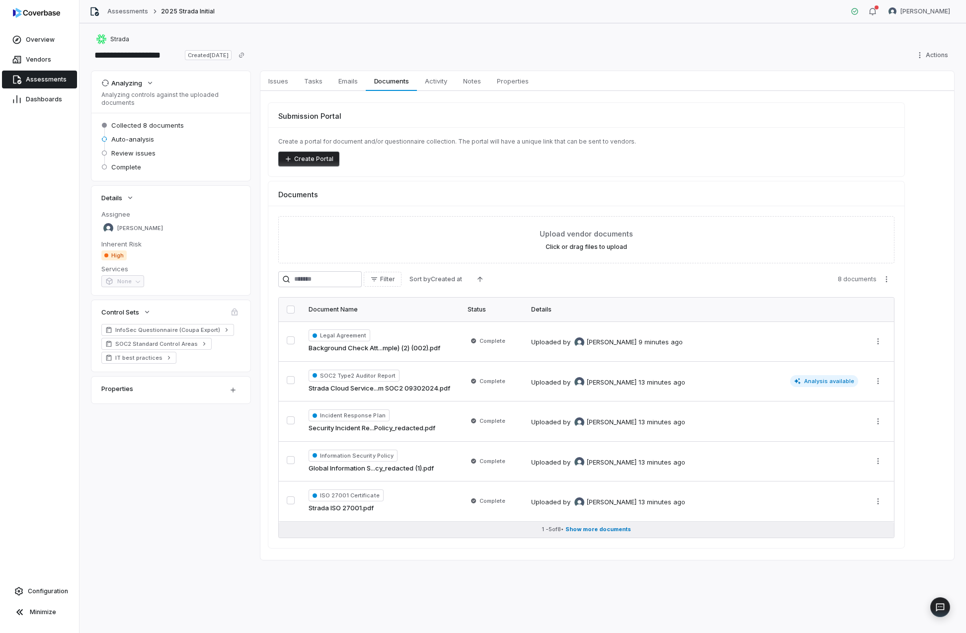
click at [618, 526] on span "Show more documents" at bounding box center [599, 529] width 66 height 7
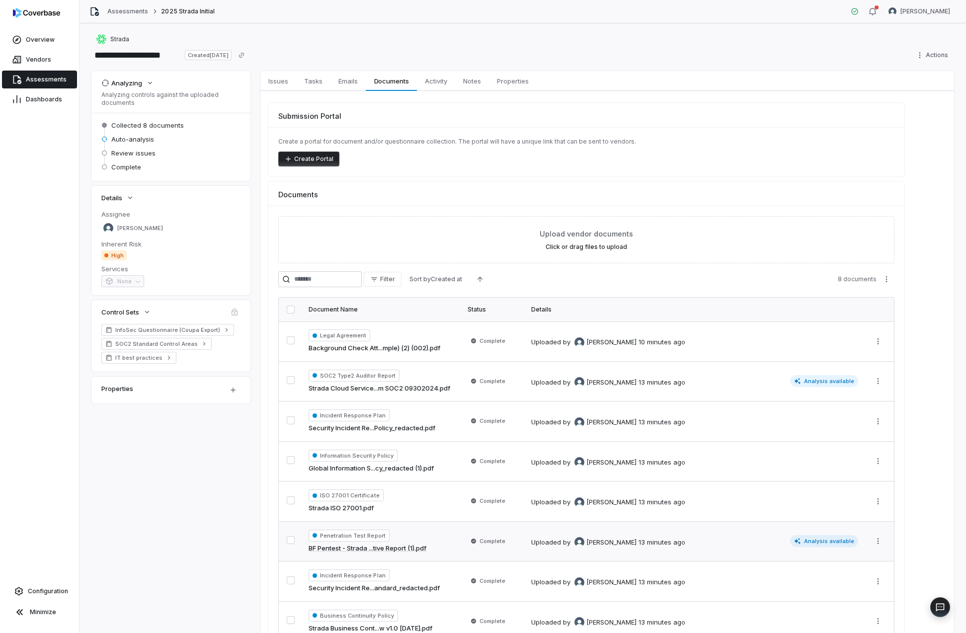
click at [819, 543] on span "Analysis available" at bounding box center [824, 541] width 69 height 12
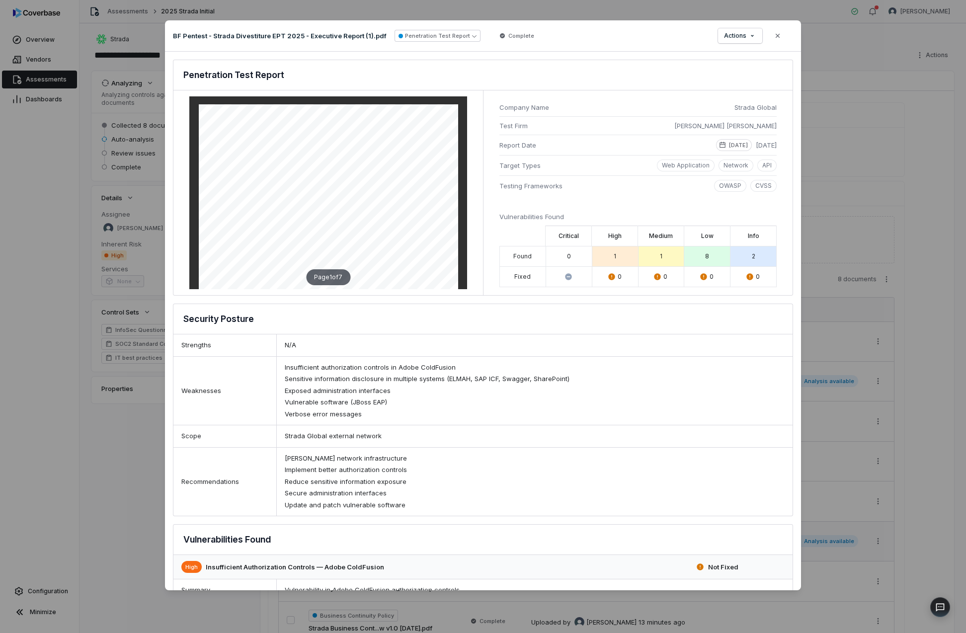
click at [608, 279] on icon at bounding box center [611, 277] width 6 height 6
click at [139, 436] on div "Document Preview BF Pentest - Strada Divestiture EPT 2025 - Executive Report (1…" at bounding box center [483, 316] width 966 height 633
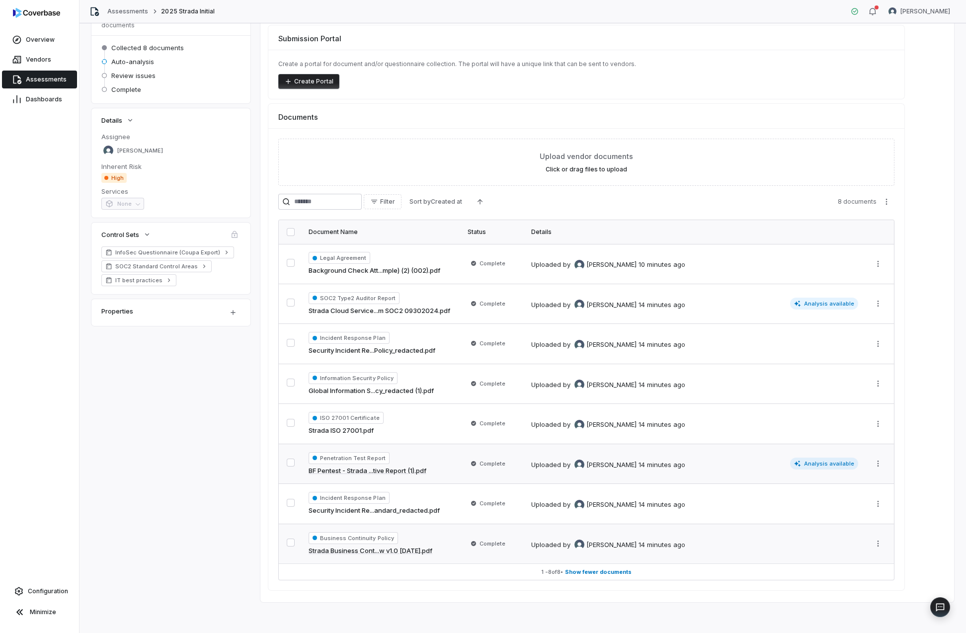
scroll to position [79, 0]
click at [402, 471] on link "BF Pentest - Strada ...tive Report (1).pdf" at bounding box center [368, 470] width 118 height 10
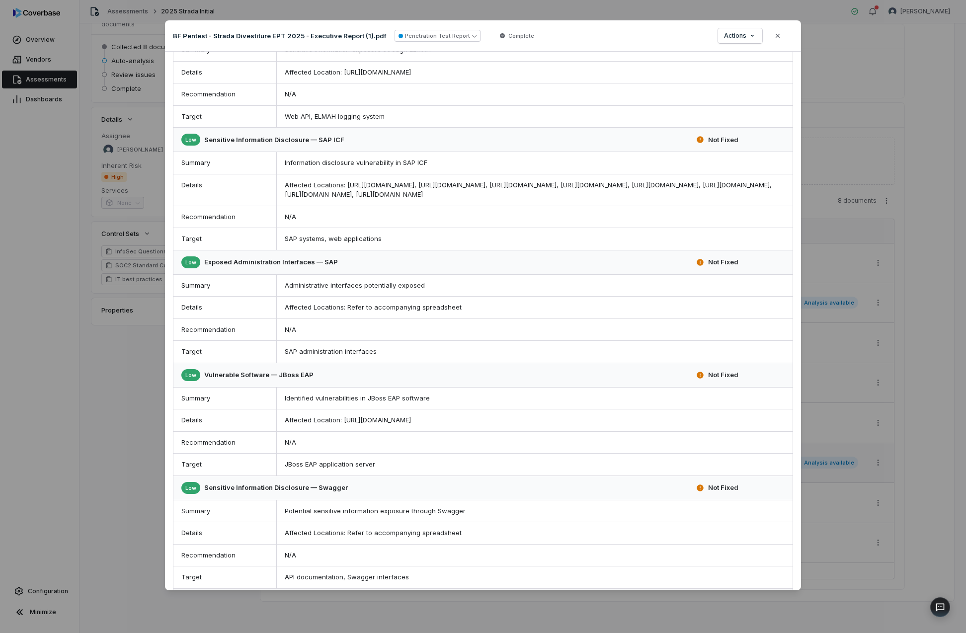
scroll to position [1113, 0]
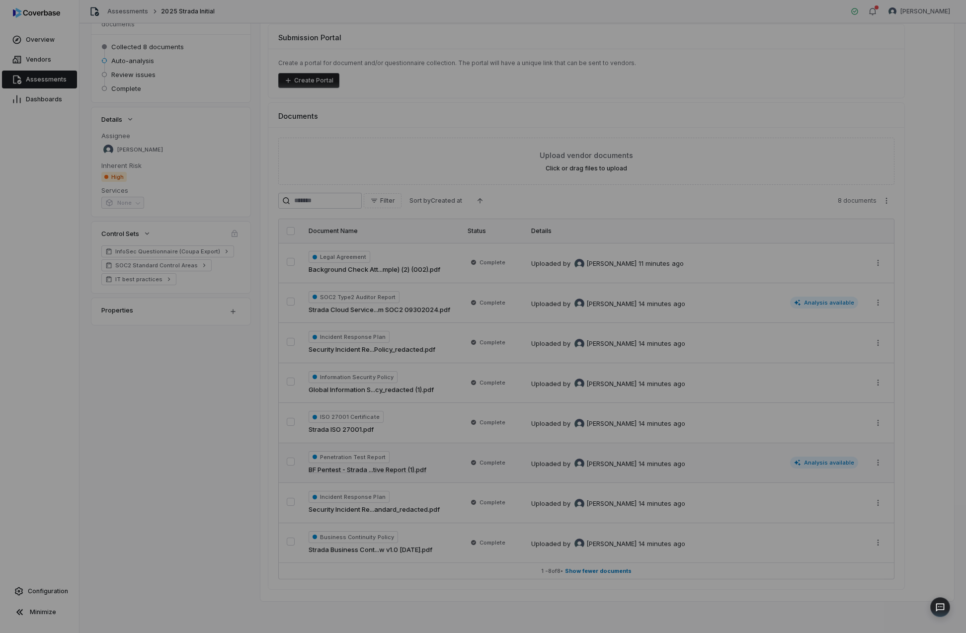
click at [901, 347] on div "Document Preview" at bounding box center [483, 316] width 966 height 633
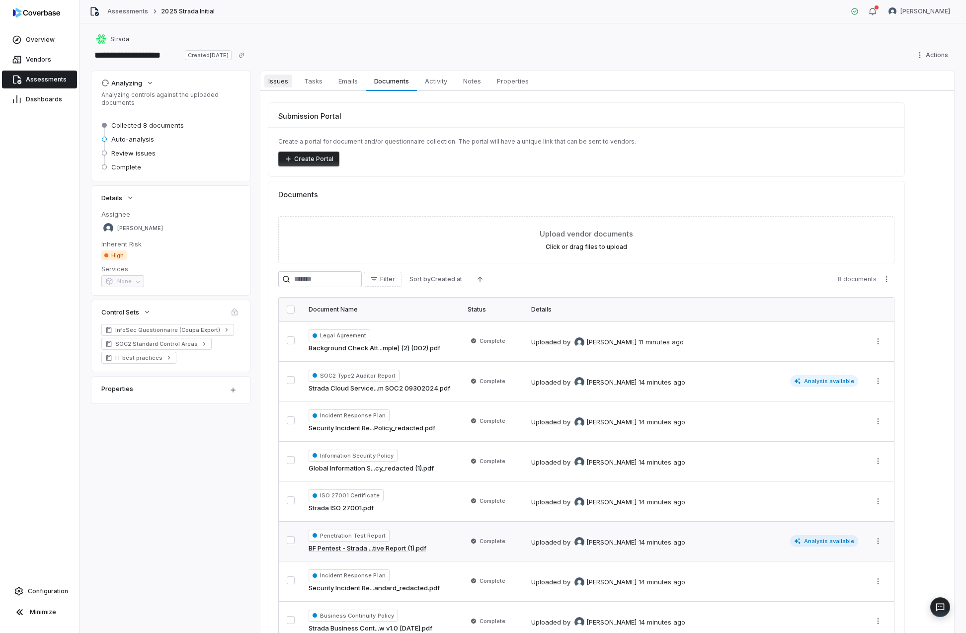
click at [279, 78] on span "Issues" at bounding box center [278, 81] width 28 height 13
